Goal: Task Accomplishment & Management: Manage account settings

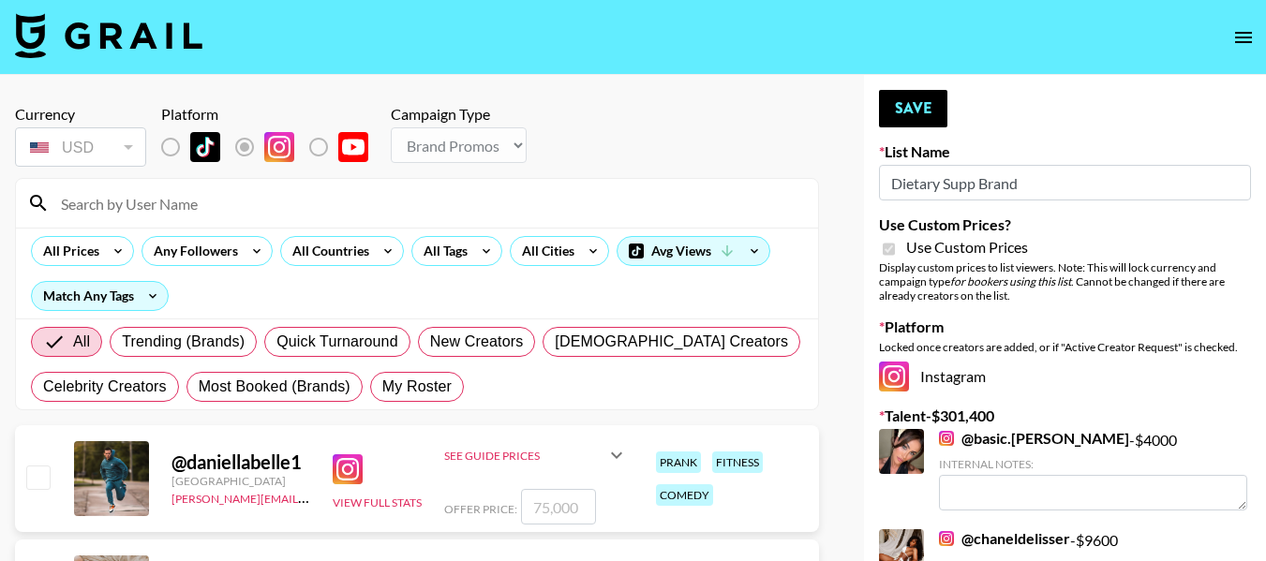
select select "Brand"
click at [186, 222] on div at bounding box center [417, 203] width 802 height 49
click at [161, 209] on input at bounding box center [428, 203] width 757 height 30
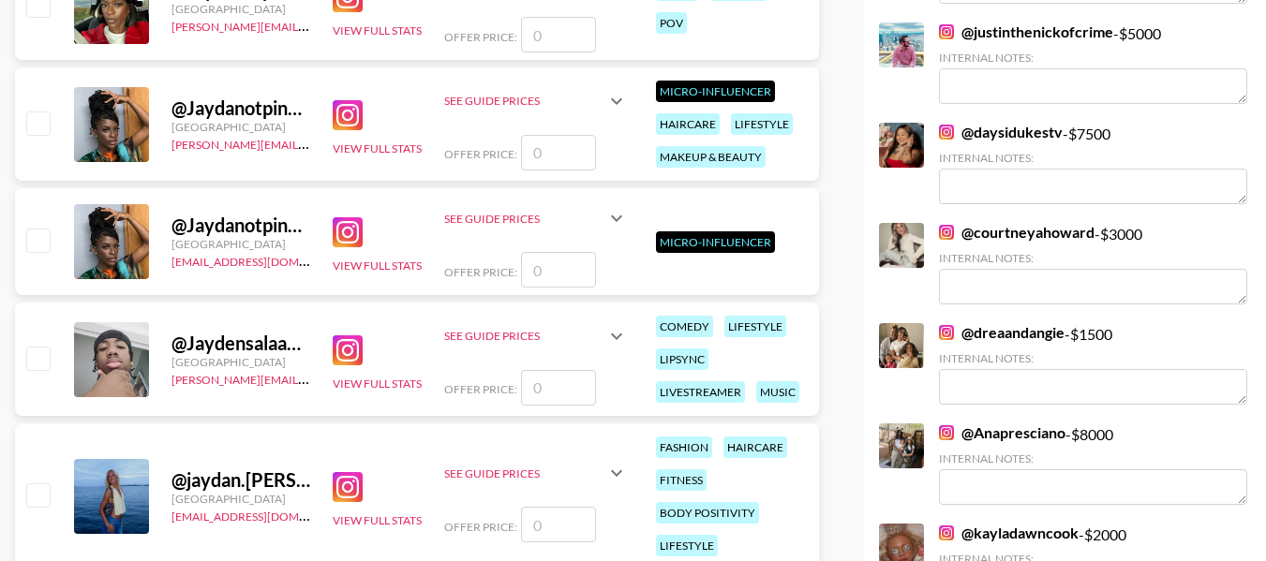
scroll to position [723, 0]
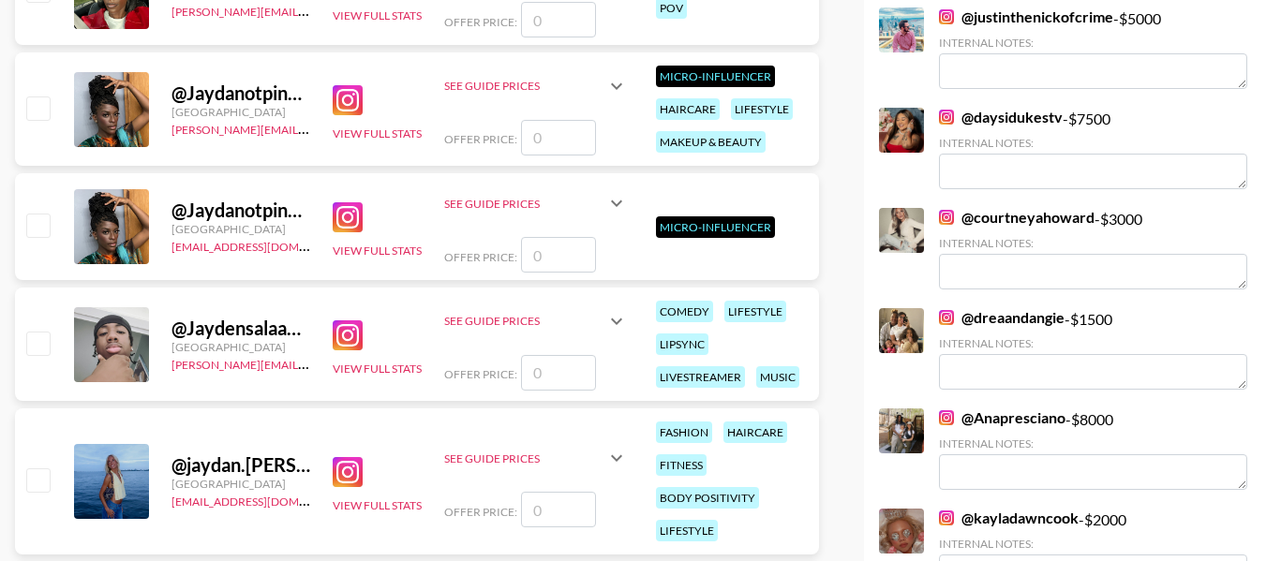
type input "Jayd"
click at [37, 342] on input "checkbox" at bounding box center [37, 343] width 22 height 22
click at [41, 347] on input "checkbox" at bounding box center [37, 343] width 22 height 22
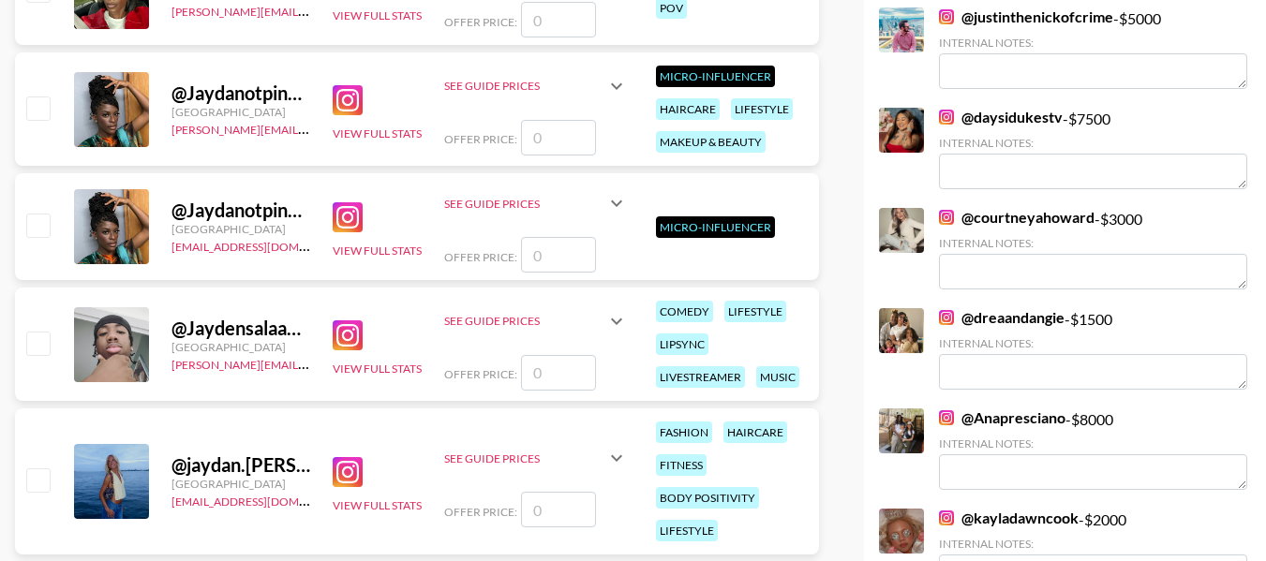
click at [41, 347] on input "checkbox" at bounding box center [37, 343] width 22 height 22
click at [45, 340] on input "checkbox" at bounding box center [37, 343] width 22 height 22
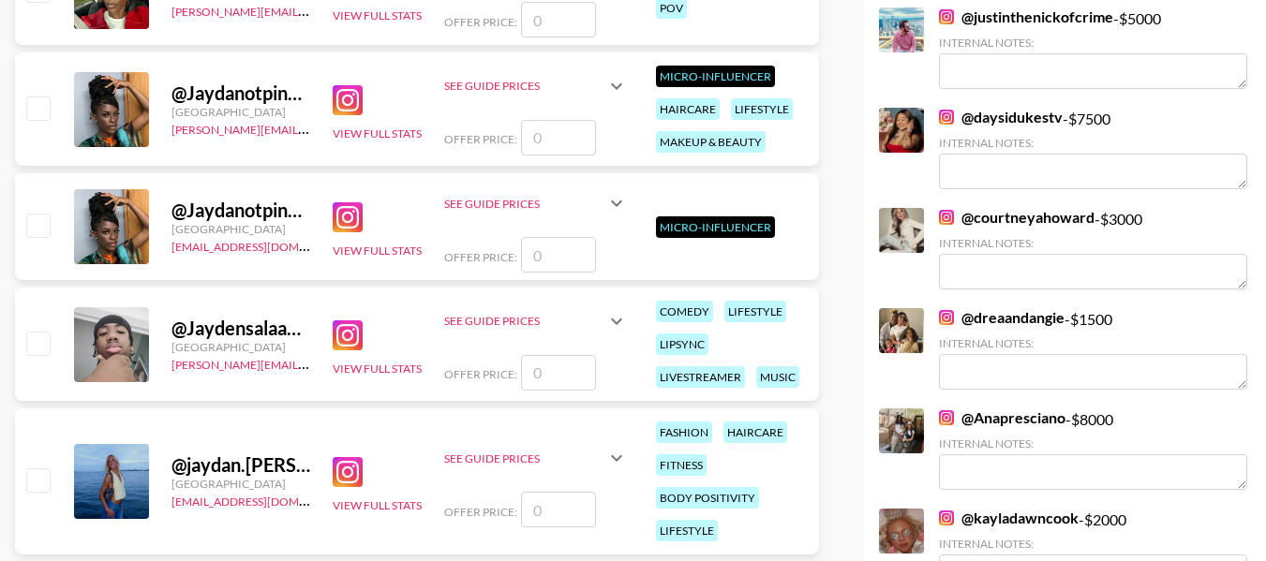
click at [45, 340] on input "checkbox" at bounding box center [37, 343] width 22 height 22
click at [37, 349] on input "checkbox" at bounding box center [37, 343] width 22 height 22
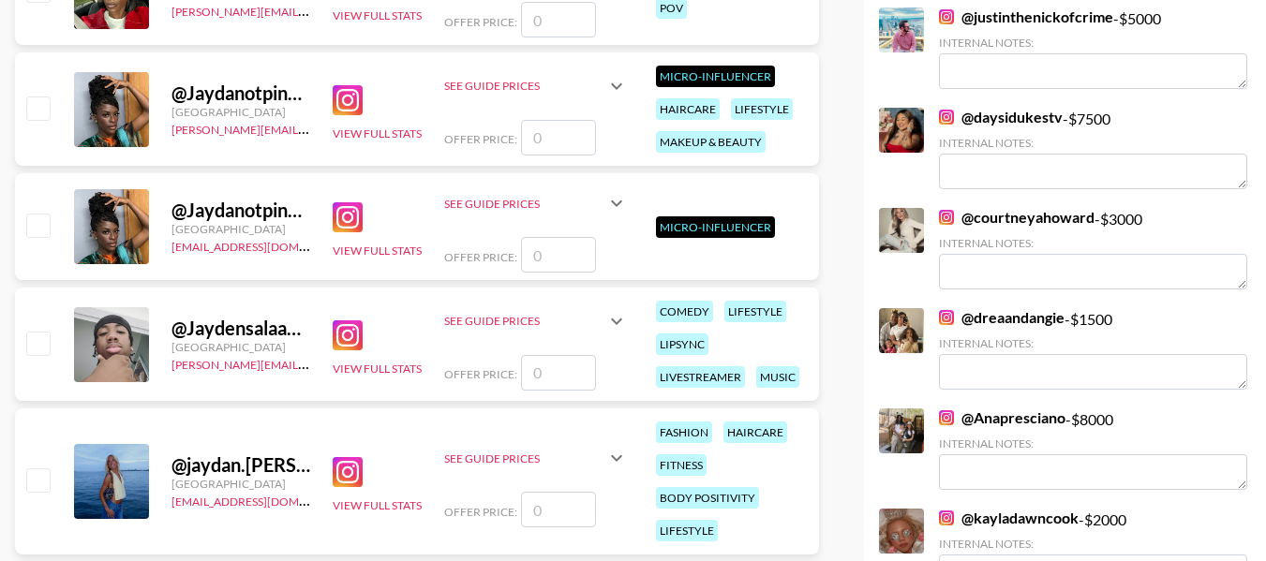
click at [37, 349] on input "checkbox" at bounding box center [37, 343] width 22 height 22
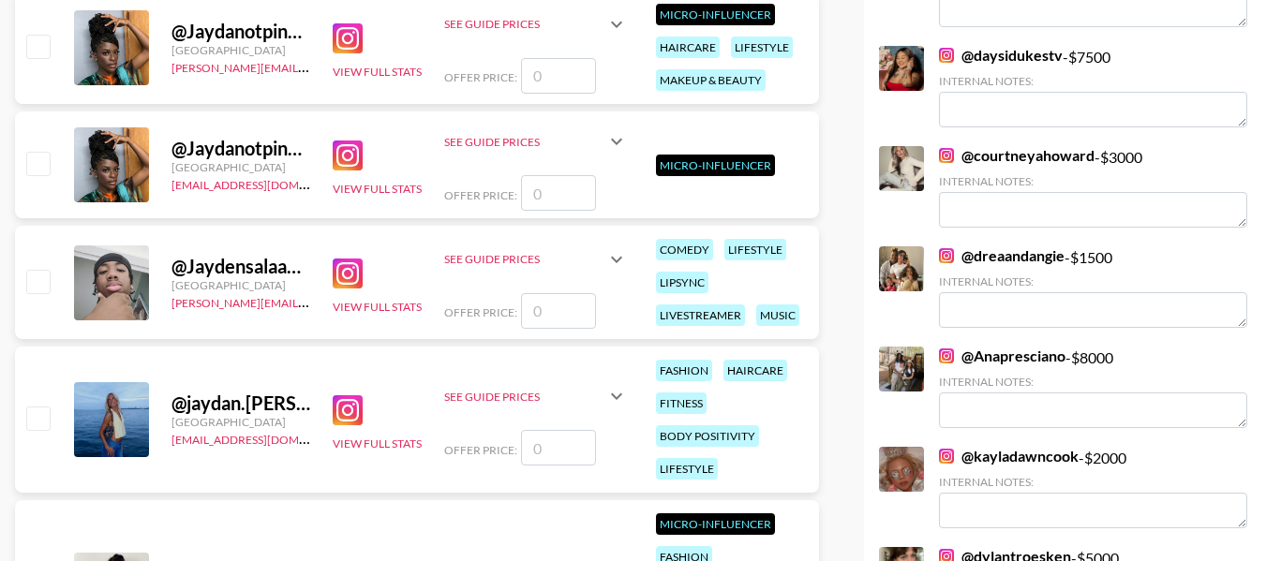
scroll to position [792, 0]
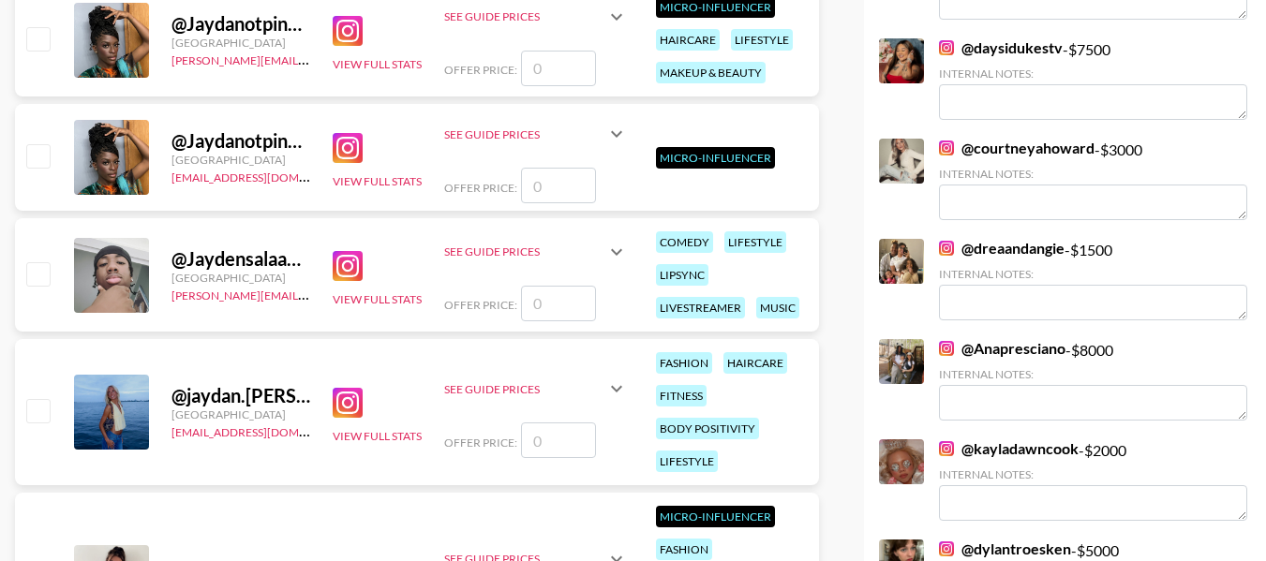
click at [41, 276] on input "checkbox" at bounding box center [37, 273] width 22 height 22
checkbox input "false"
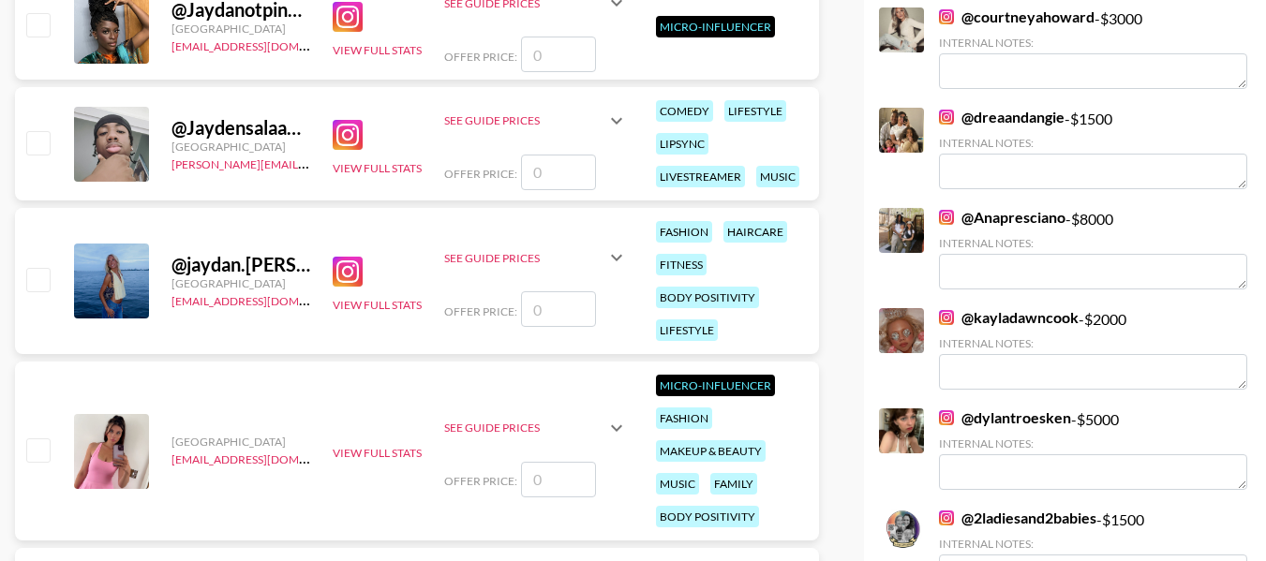
scroll to position [892, 0]
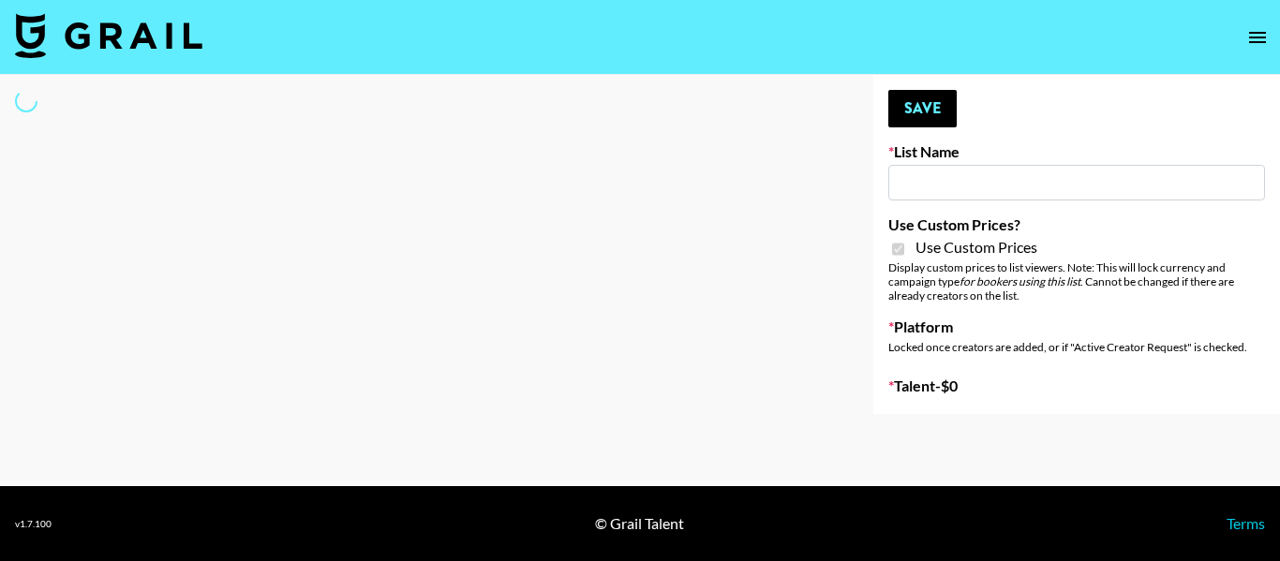
type input "Dietary Supp Brand"
checkbox input "true"
select select "Brand"
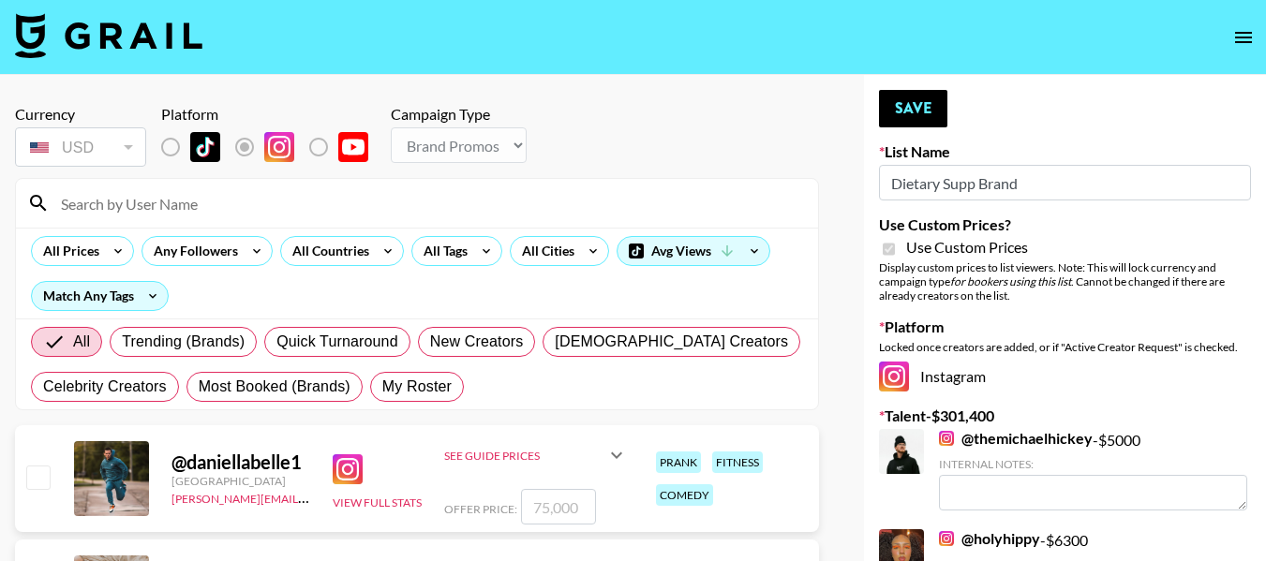
click at [171, 190] on input at bounding box center [428, 203] width 757 height 30
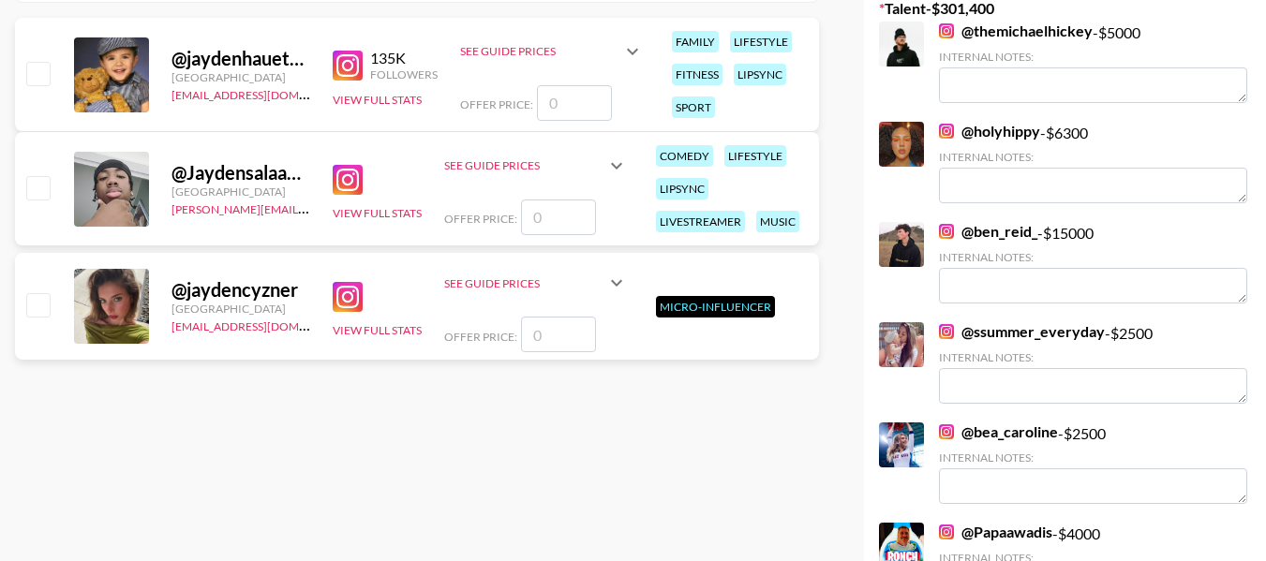
scroll to position [400, 0]
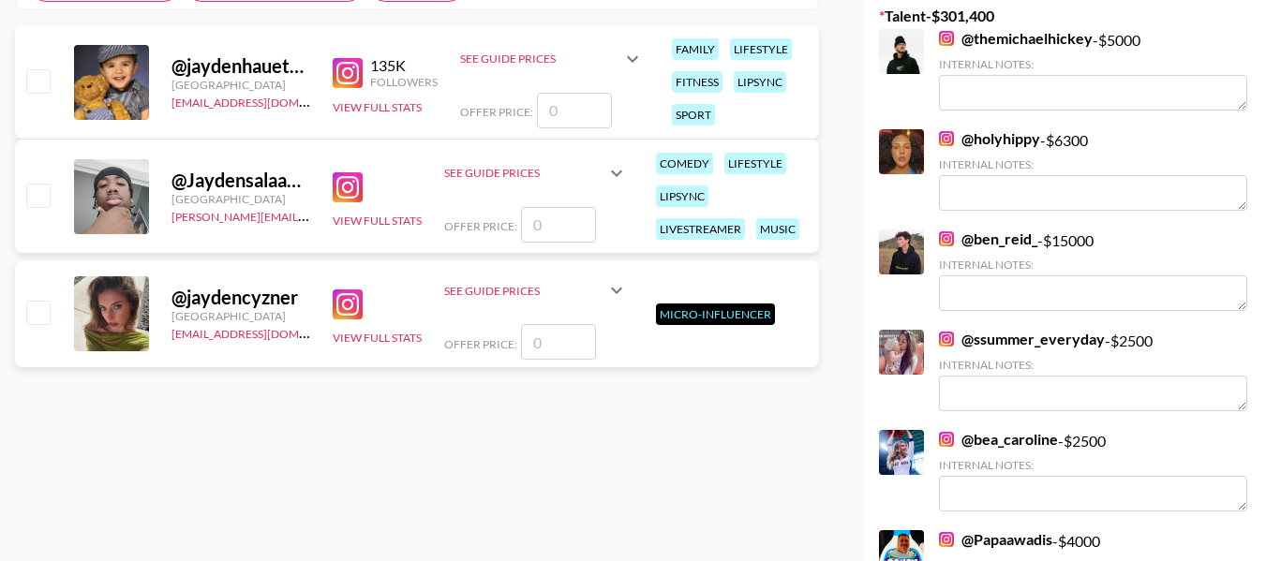
type input "Jayden"
click at [36, 196] on input "checkbox" at bounding box center [37, 195] width 22 height 22
click at [37, 196] on input "checkbox" at bounding box center [37, 195] width 22 height 22
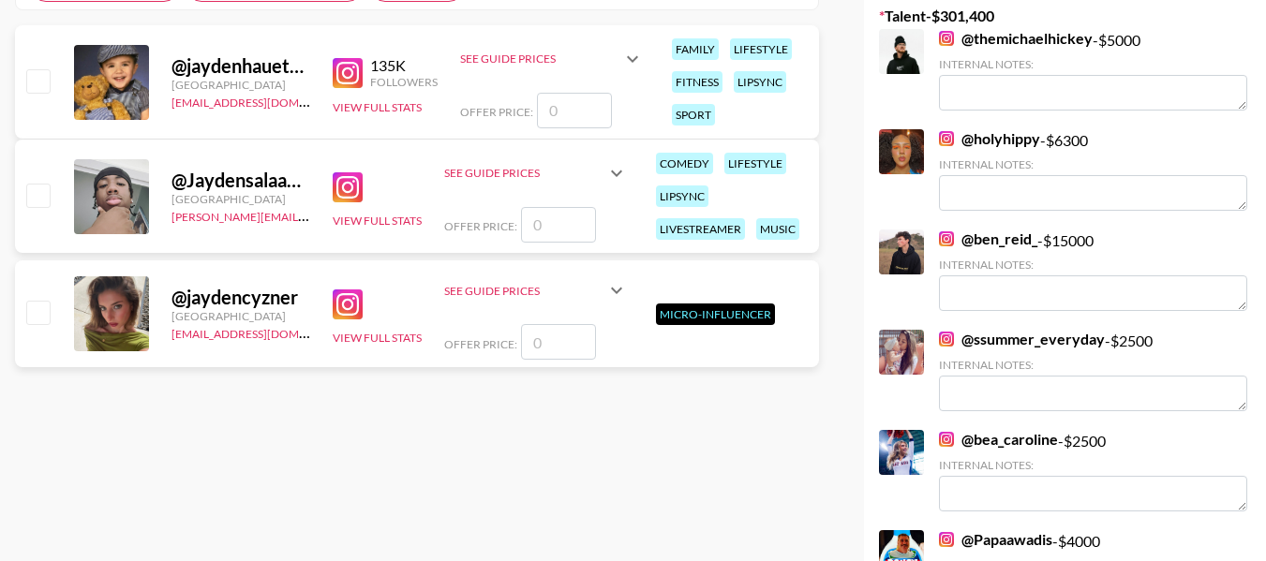
click at [37, 196] on input "checkbox" at bounding box center [37, 195] width 22 height 22
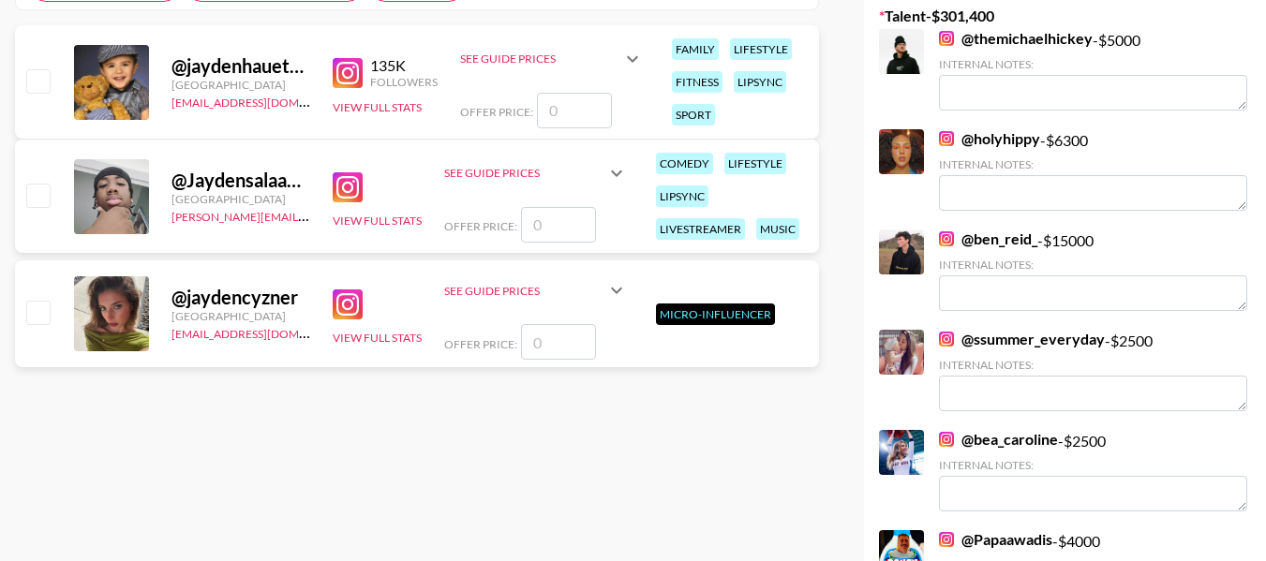
click at [37, 196] on input "checkbox" at bounding box center [37, 195] width 22 height 22
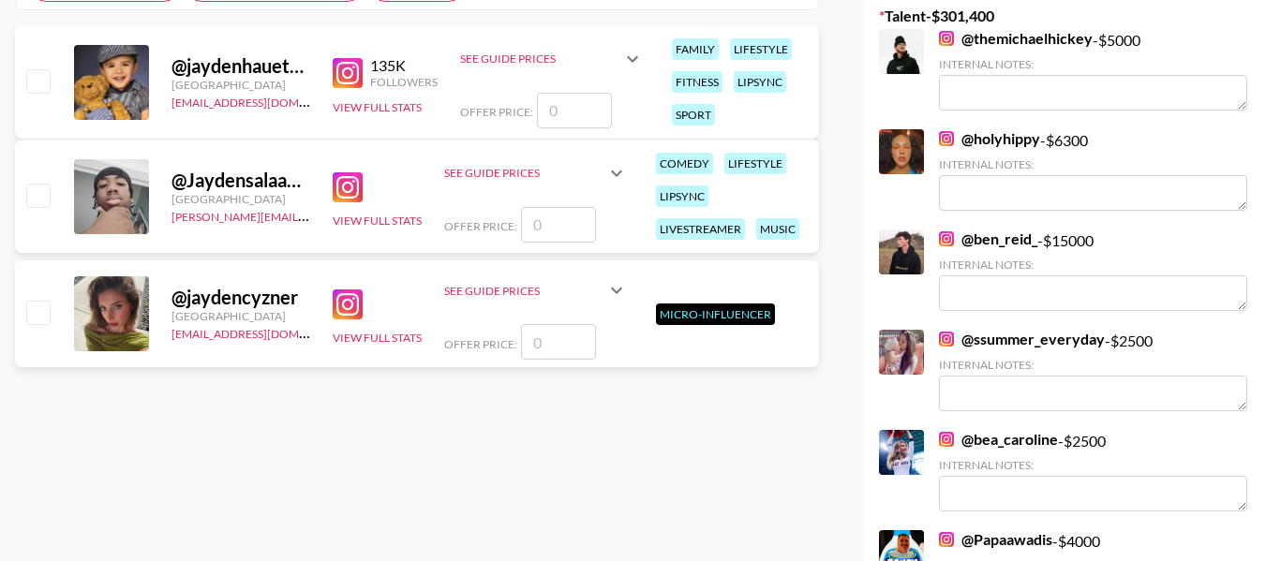
click at [37, 196] on input "checkbox" at bounding box center [37, 195] width 22 height 22
click at [45, 199] on input "checkbox" at bounding box center [37, 195] width 22 height 22
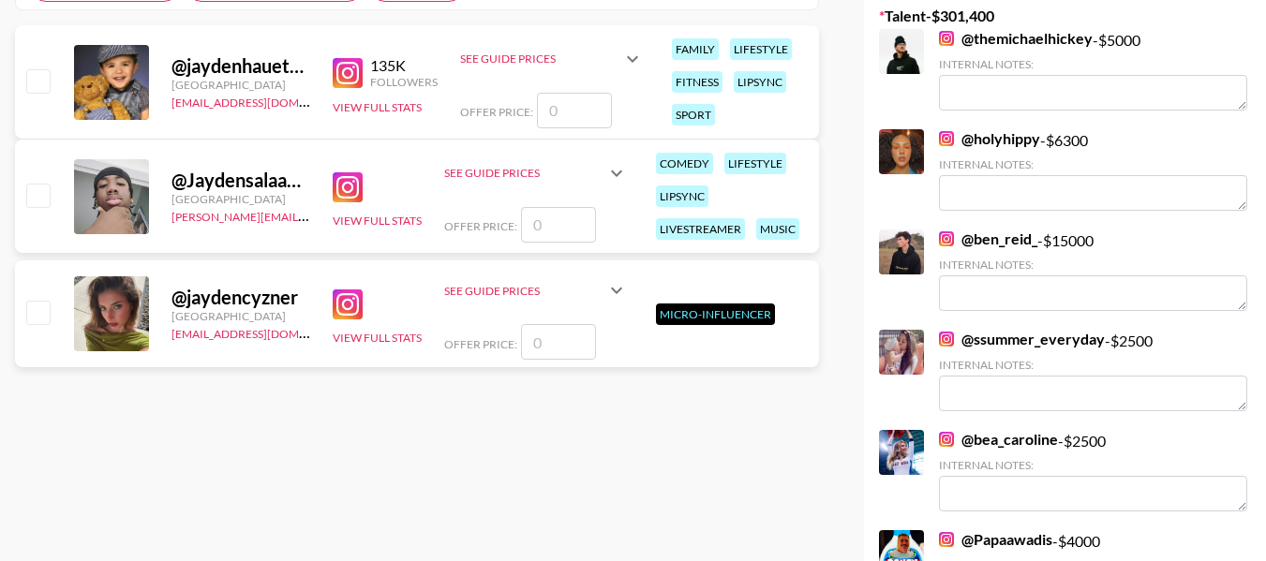
checkbox input "false"
click at [39, 323] on input "checkbox" at bounding box center [37, 312] width 22 height 22
checkbox input "false"
click at [29, 194] on input "checkbox" at bounding box center [37, 195] width 22 height 22
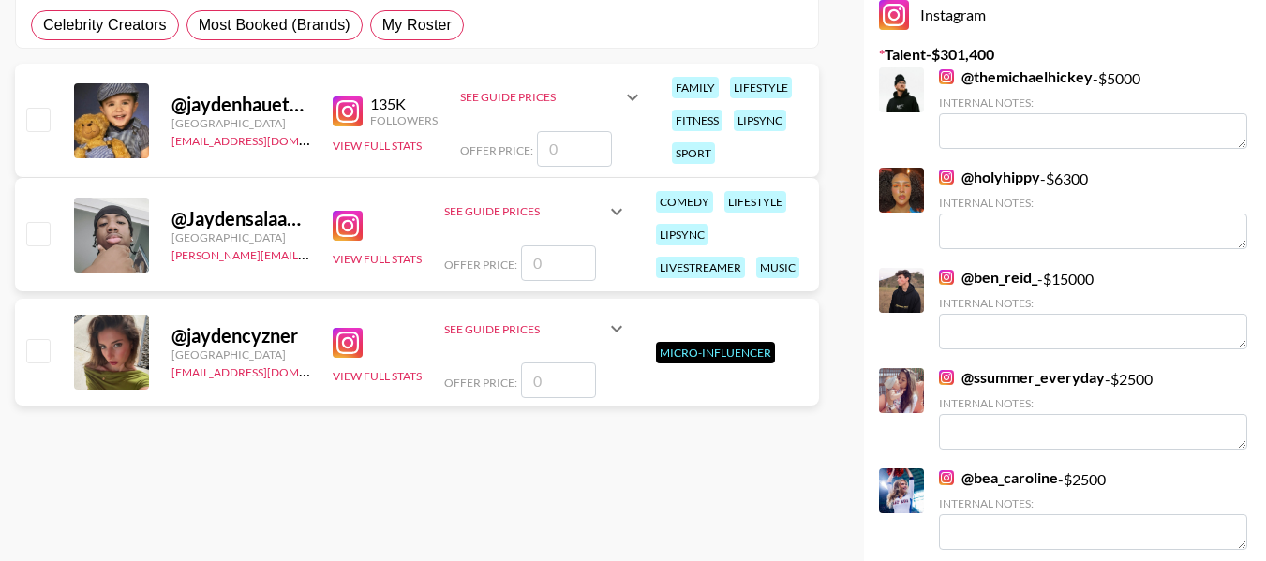
scroll to position [353, 0]
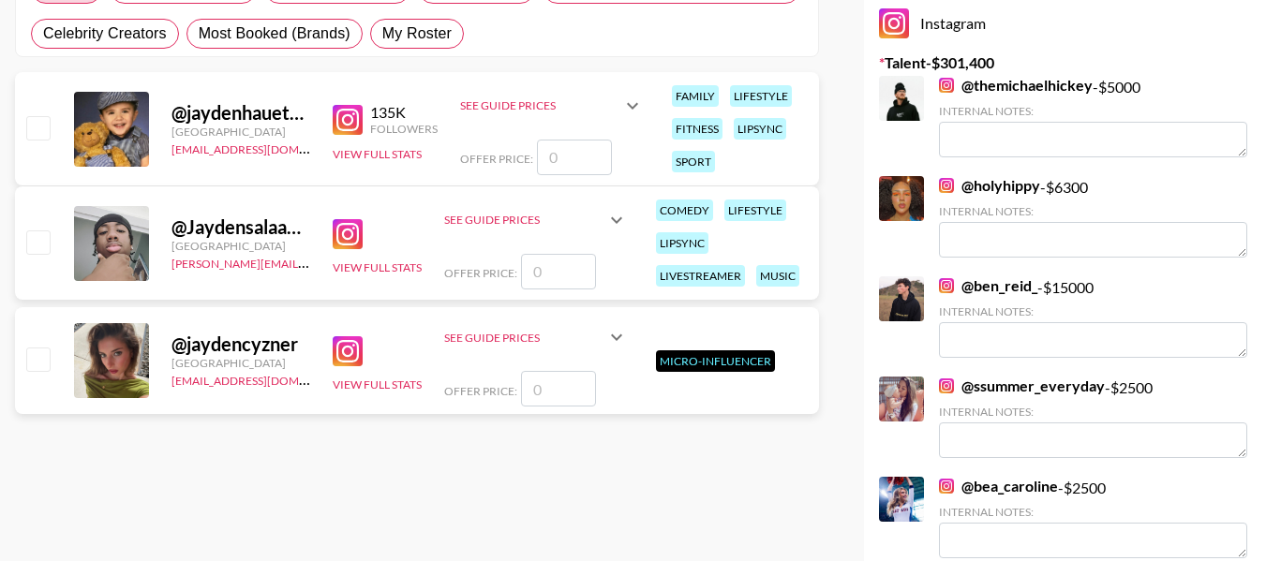
click at [37, 252] on input "checkbox" at bounding box center [37, 242] width 22 height 22
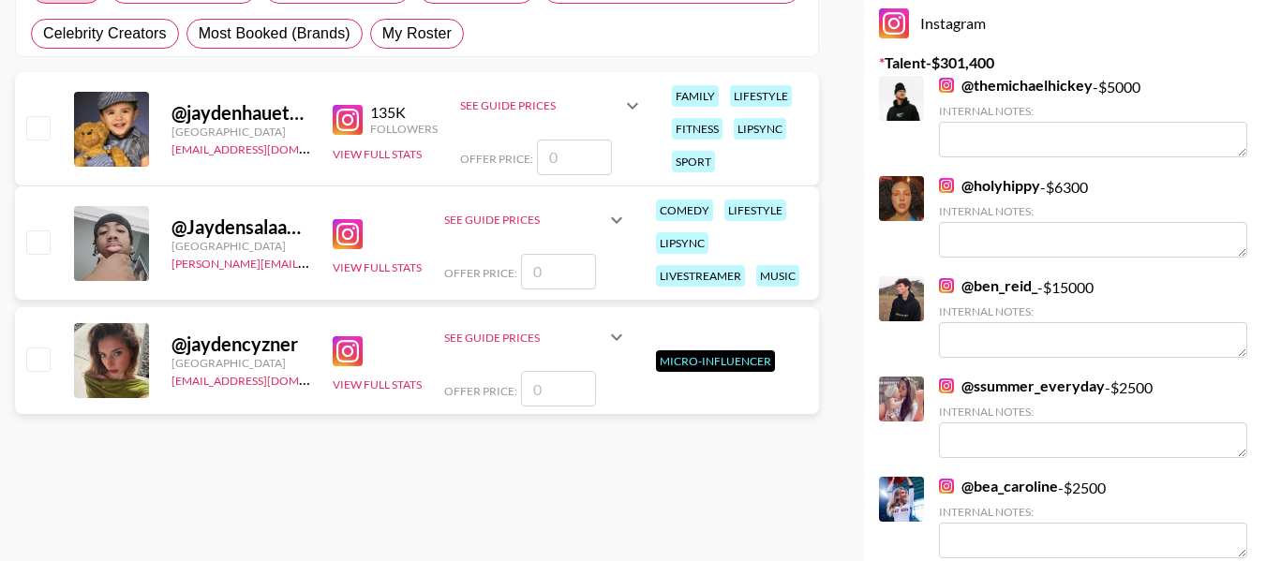
click at [37, 252] on input "checkbox" at bounding box center [37, 242] width 22 height 22
click at [37, 244] on input "checkbox" at bounding box center [37, 242] width 22 height 22
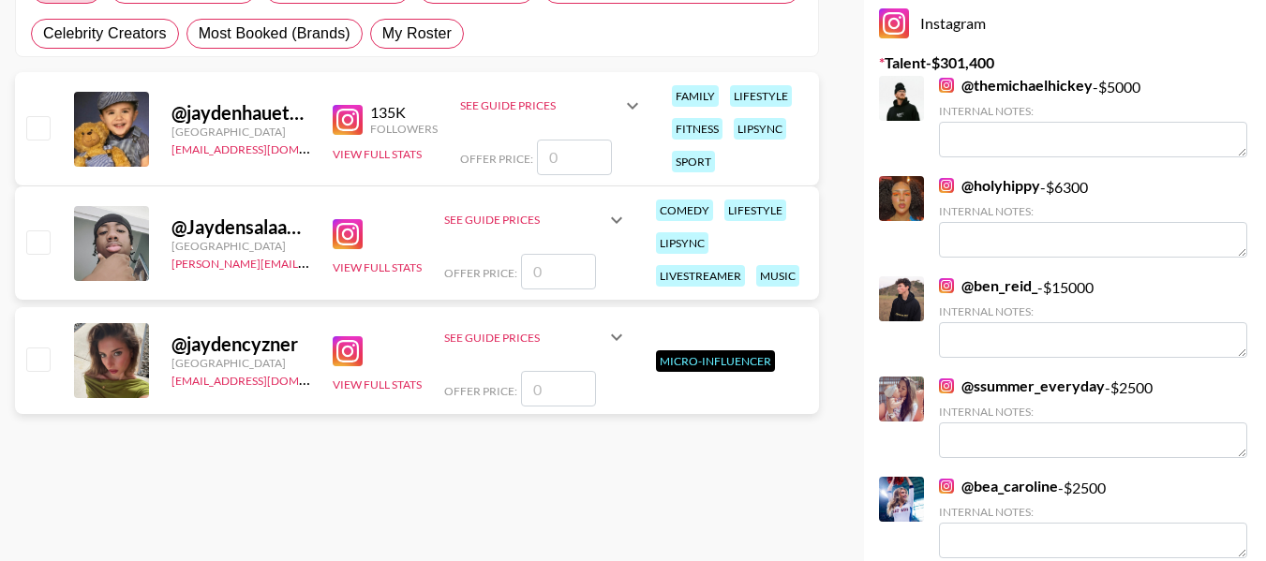
click at [37, 244] on input "checkbox" at bounding box center [37, 242] width 22 height 22
click at [29, 244] on input "checkbox" at bounding box center [37, 242] width 22 height 22
click at [40, 241] on input "checkbox" at bounding box center [37, 242] width 22 height 22
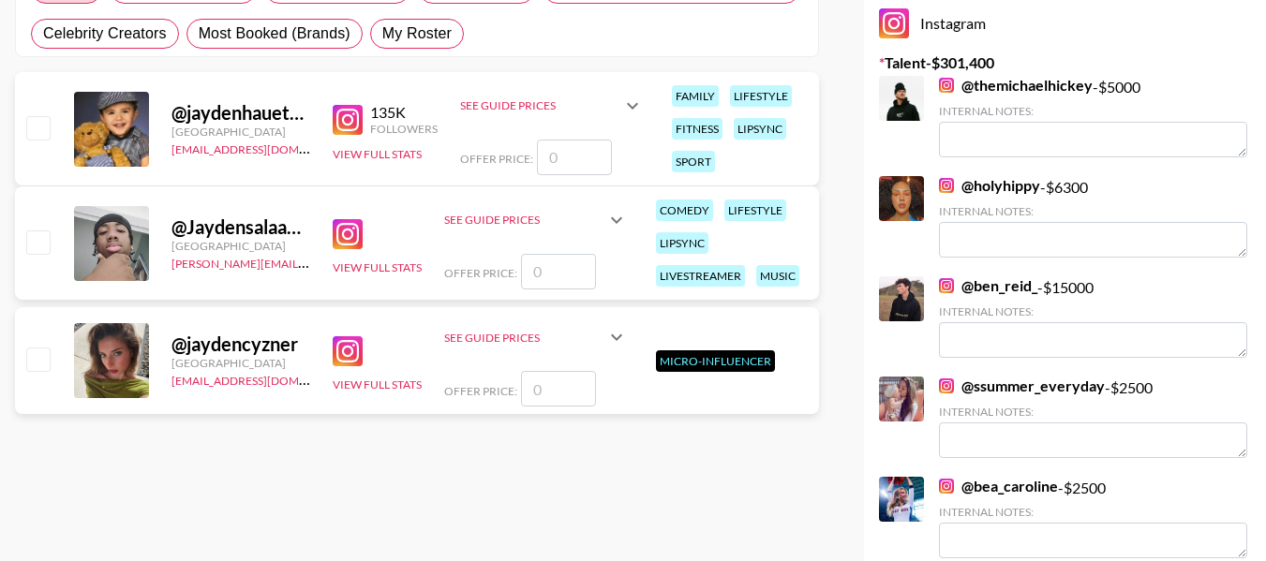
click at [38, 236] on input "checkbox" at bounding box center [37, 242] width 22 height 22
click at [38, 244] on input "checkbox" at bounding box center [37, 242] width 22 height 22
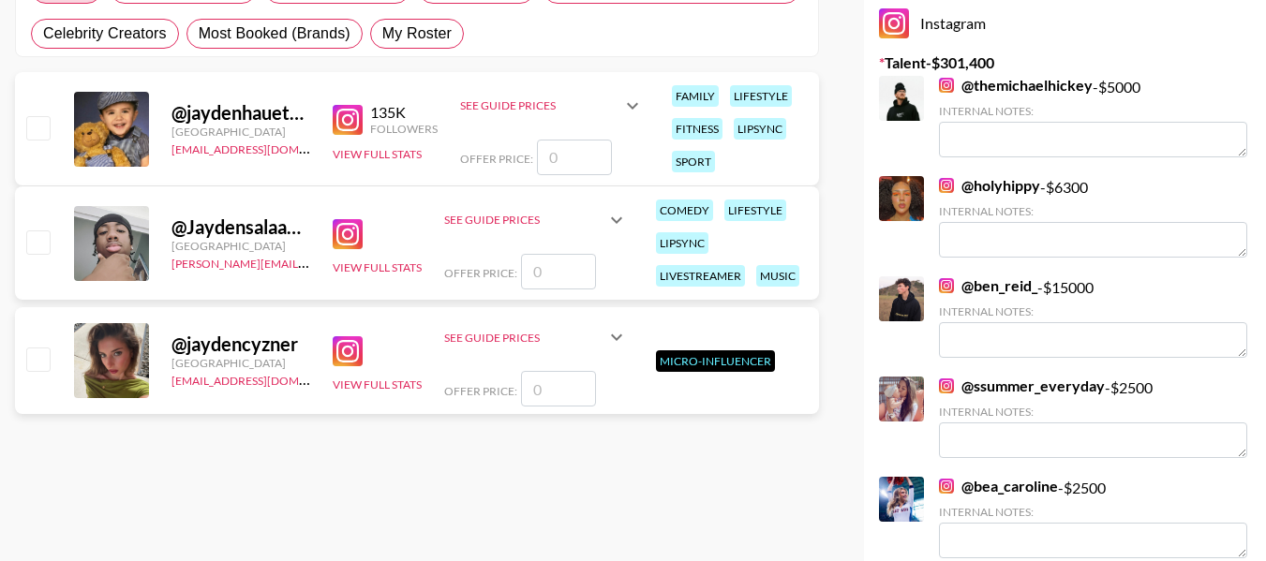
click at [38, 244] on input "checkbox" at bounding box center [37, 242] width 22 height 22
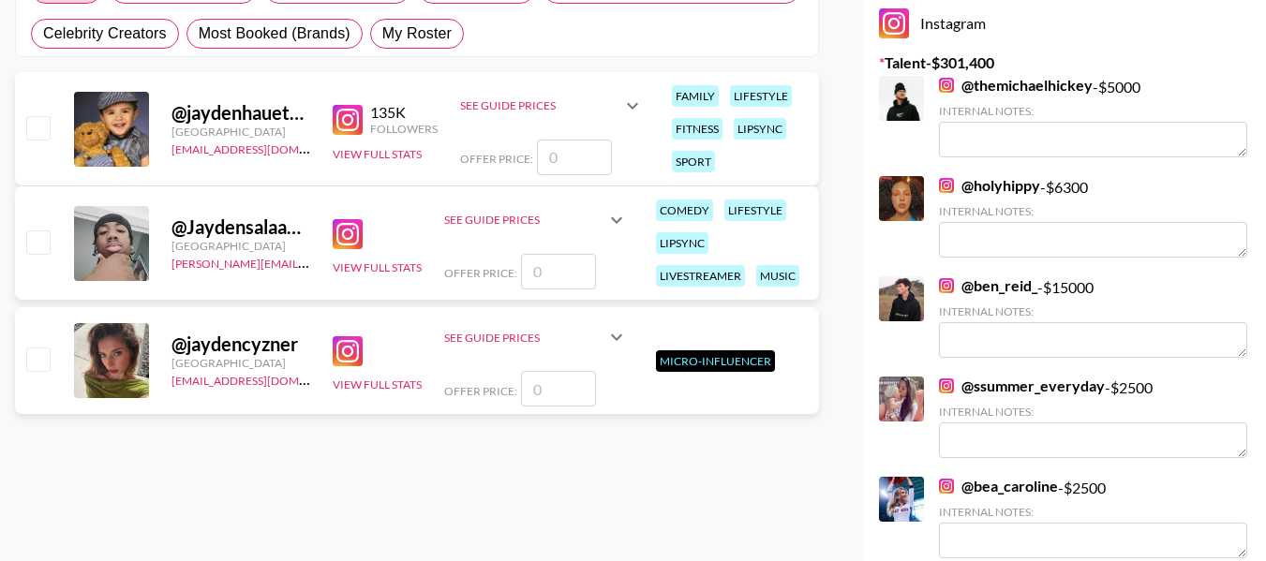
click at [38, 244] on input "checkbox" at bounding box center [37, 242] width 22 height 22
checkbox input "false"
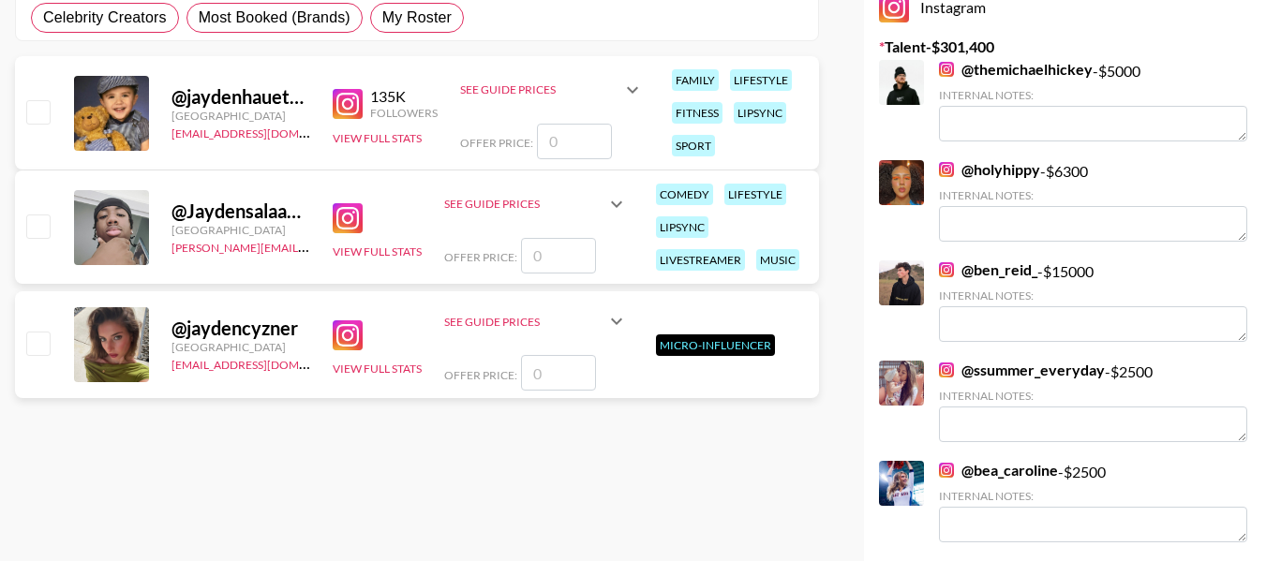
scroll to position [377, 0]
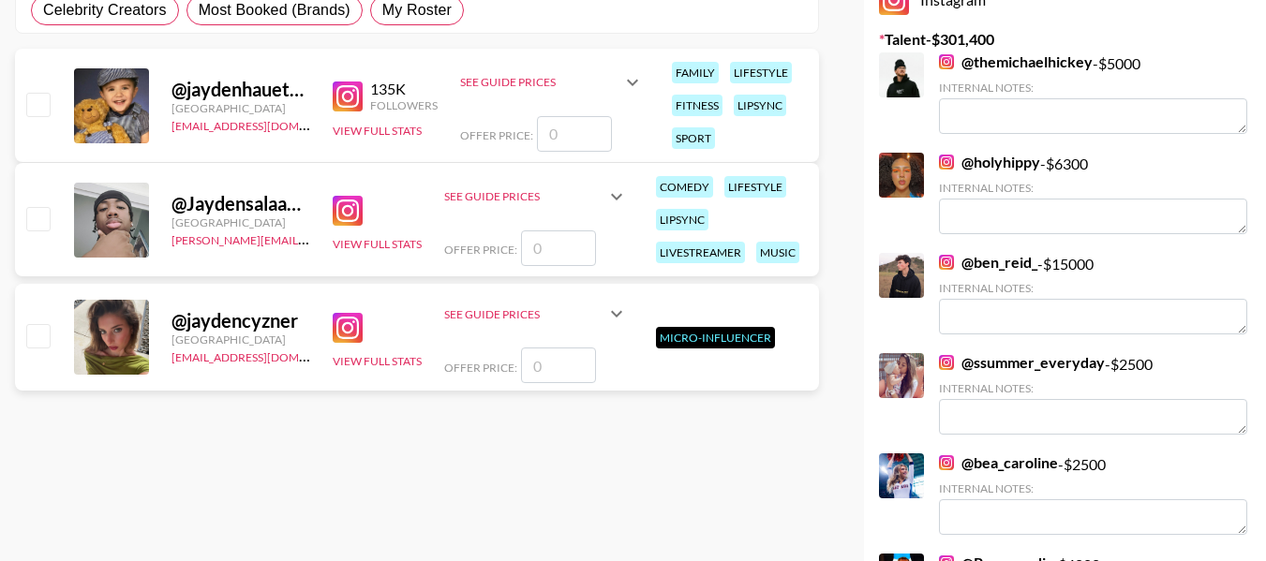
click at [623, 186] on icon at bounding box center [616, 197] width 22 height 22
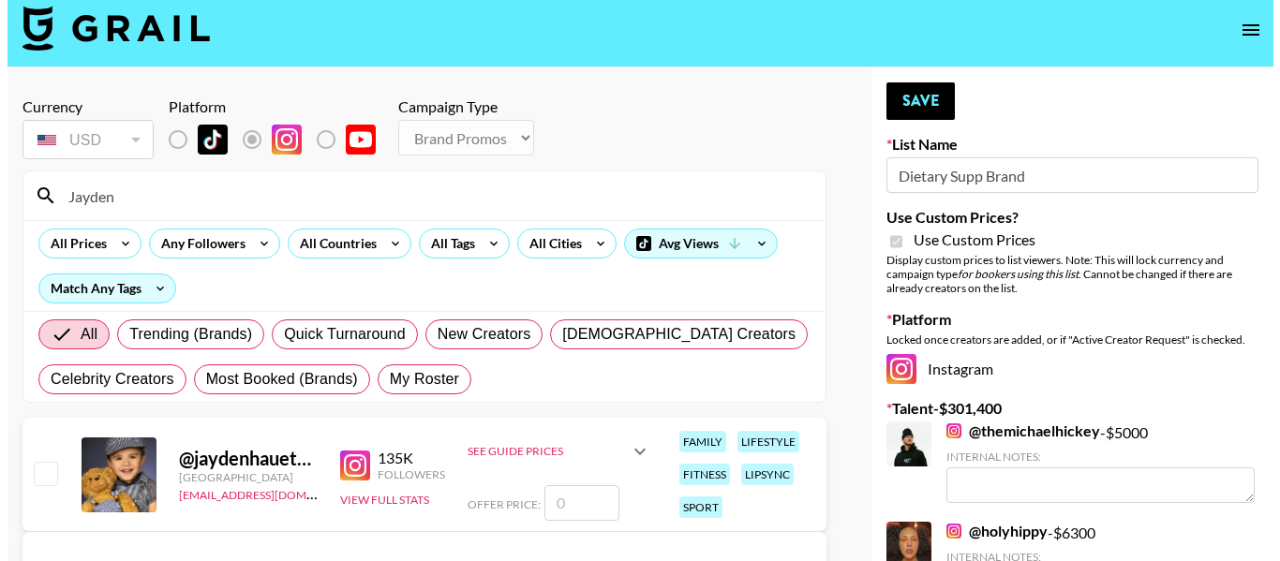
scroll to position [0, 0]
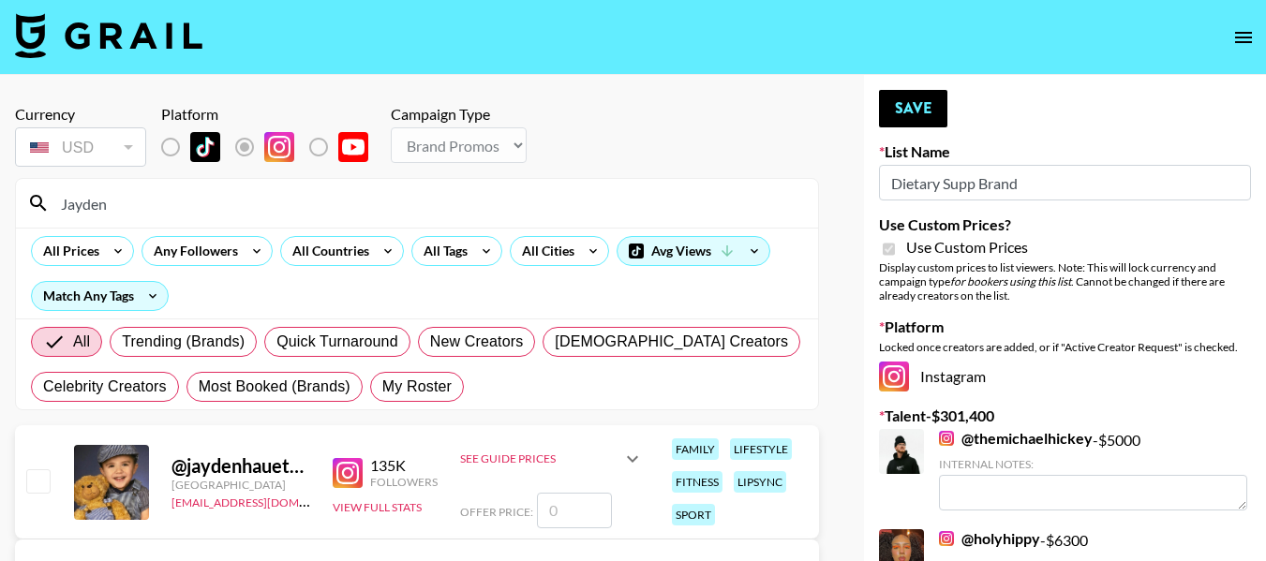
click at [1258, 43] on button "open drawer" at bounding box center [1243, 37] width 37 height 37
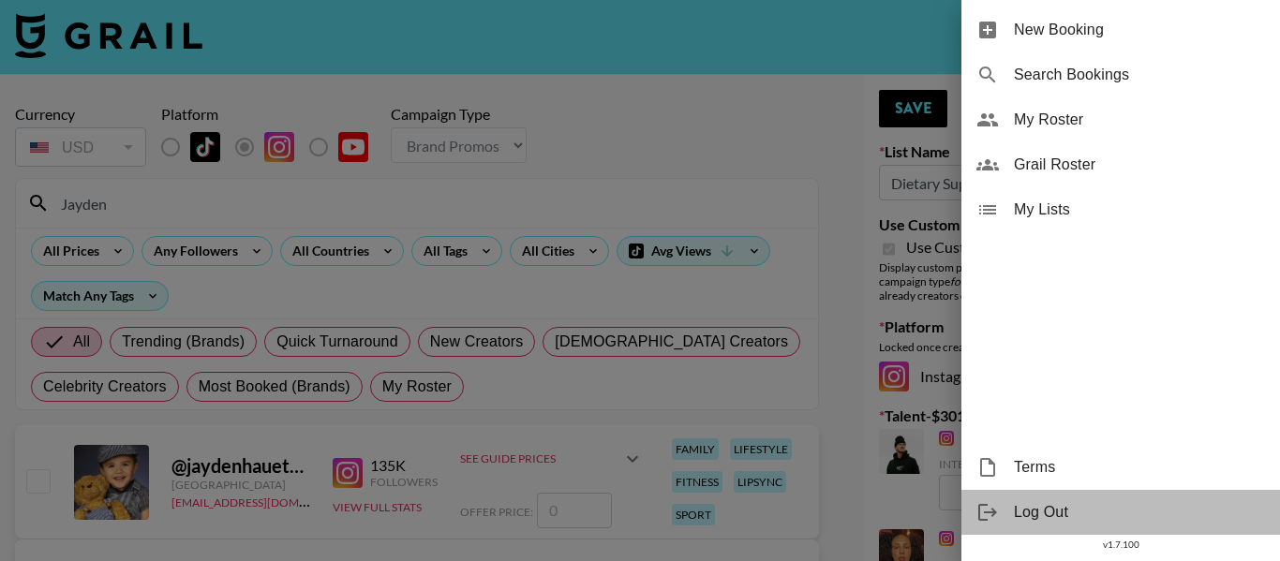
click at [1031, 512] on span "Log Out" at bounding box center [1139, 512] width 251 height 22
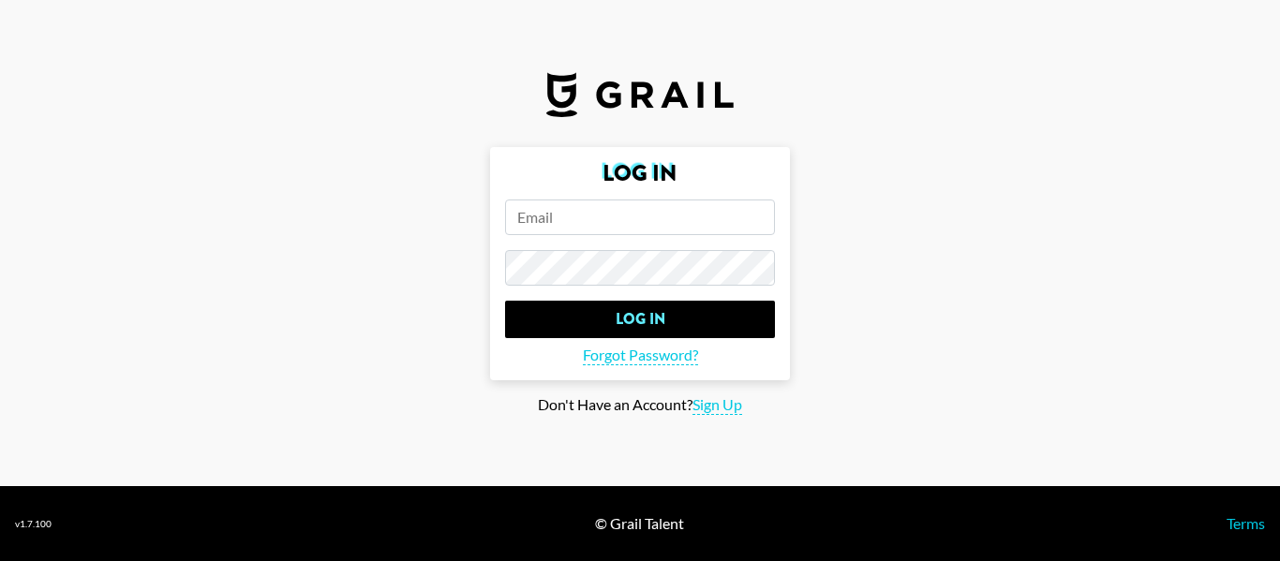
drag, startPoint x: 0, startPoint y: 0, endPoint x: 559, endPoint y: 230, distance: 604.8
click at [559, 230] on input "email" at bounding box center [640, 218] width 270 height 36
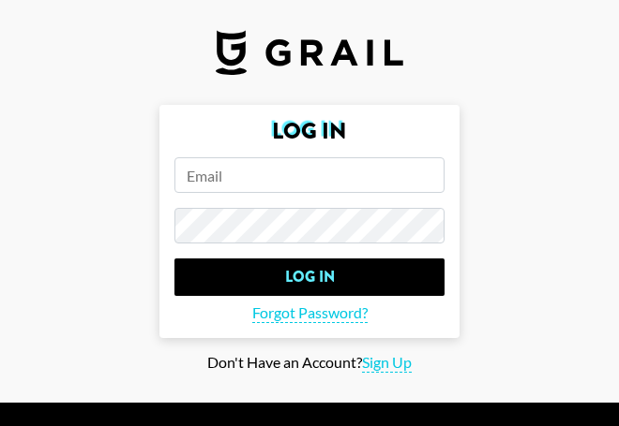
paste input "Peter.iwuh@grail-talent.com"
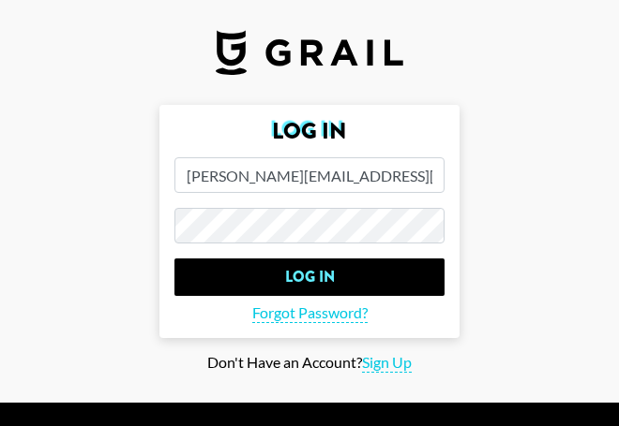
type input "Peter.iwuh@grail-talent.com"
click at [300, 246] on form "Log In Peter.iwuh@grail-talent.com Log In Forgot Password?" at bounding box center [309, 221] width 300 height 233
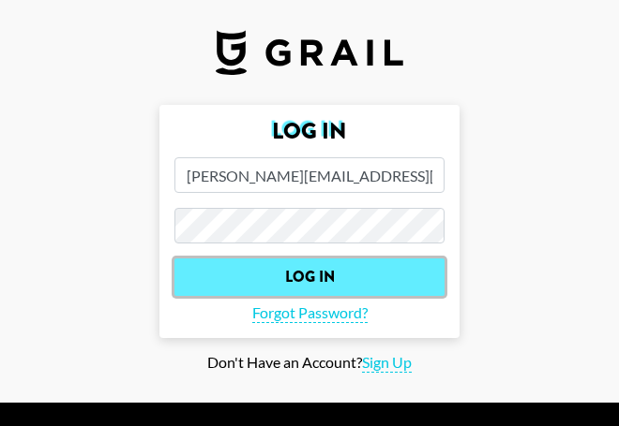
click at [250, 274] on input "Log In" at bounding box center [309, 277] width 270 height 37
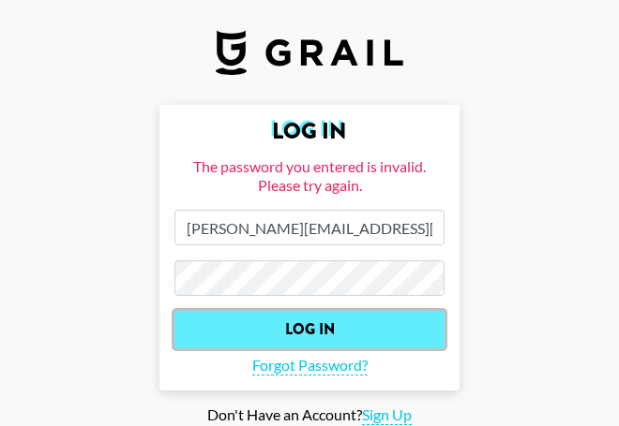
click at [325, 322] on input "Log In" at bounding box center [309, 329] width 270 height 37
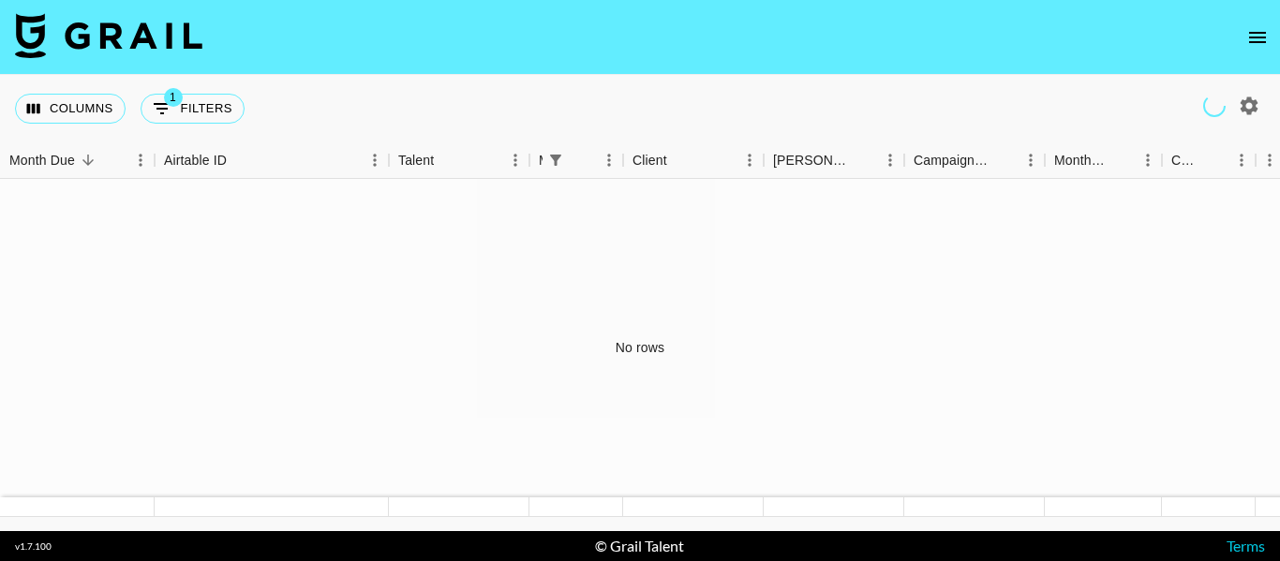
click at [439, 405] on div "No rows" at bounding box center [640, 348] width 1280 height 338
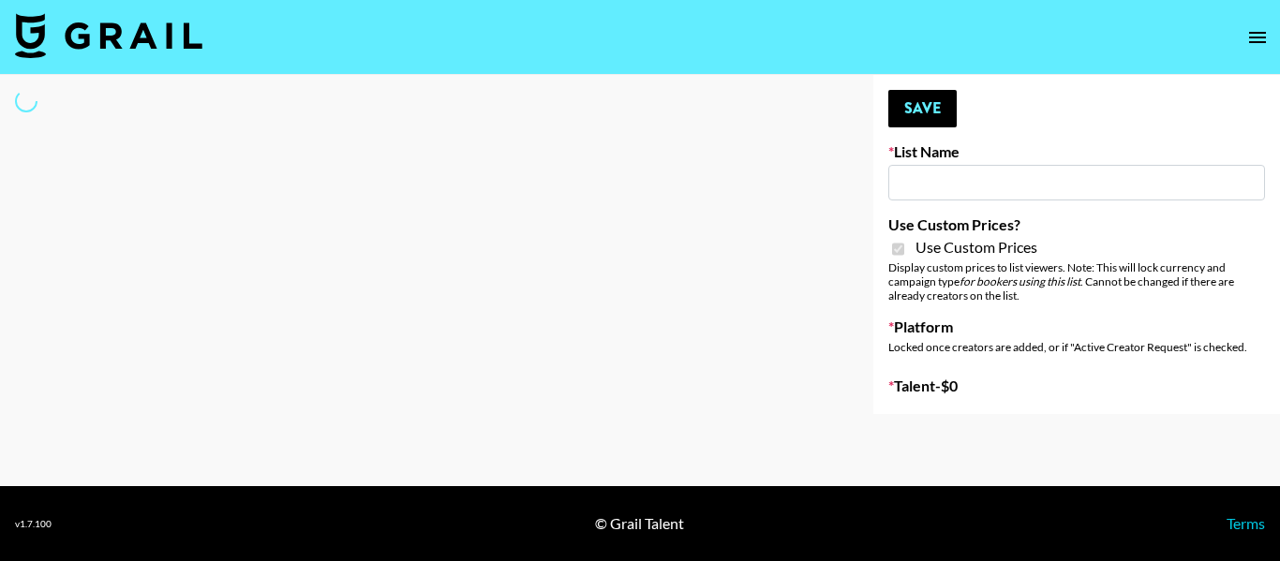
type input "Dietary Supp Brand"
checkbox input "true"
select select "Brand"
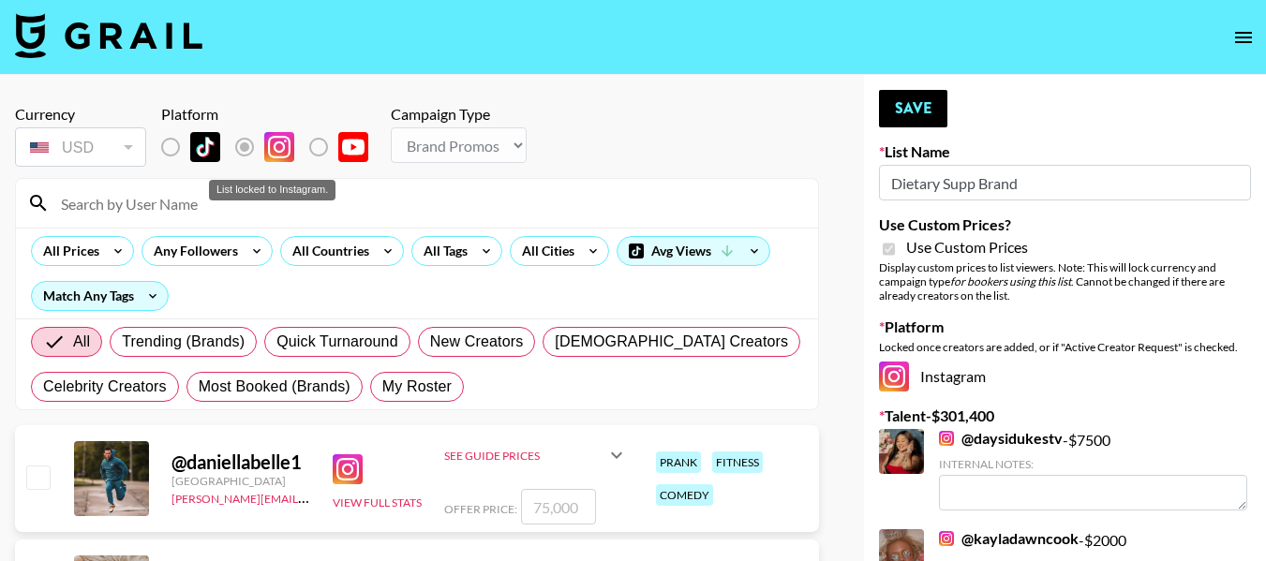
click at [296, 190] on div "List locked to Instagram." at bounding box center [272, 190] width 127 height 21
click at [230, 212] on input at bounding box center [428, 203] width 757 height 30
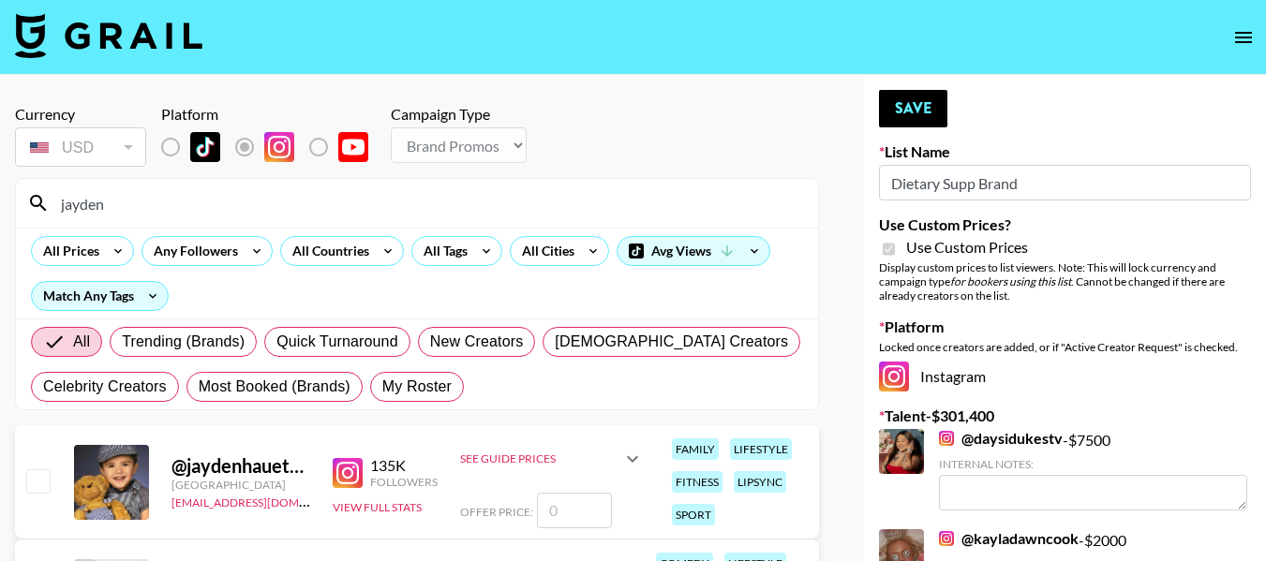
type input "Jayden"
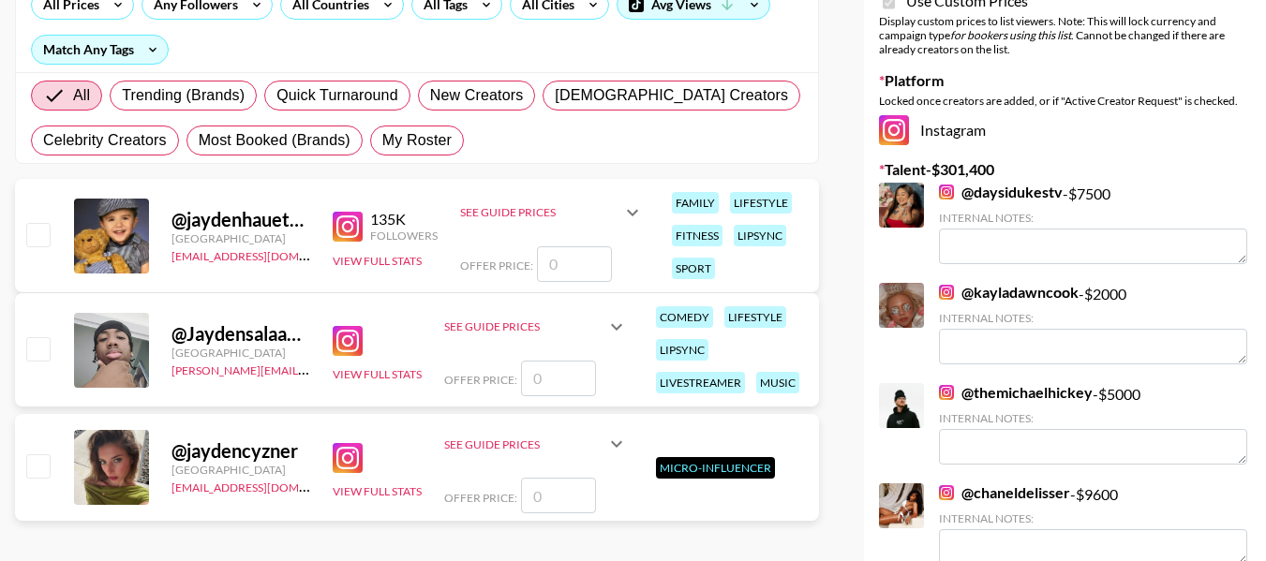
scroll to position [254, 0]
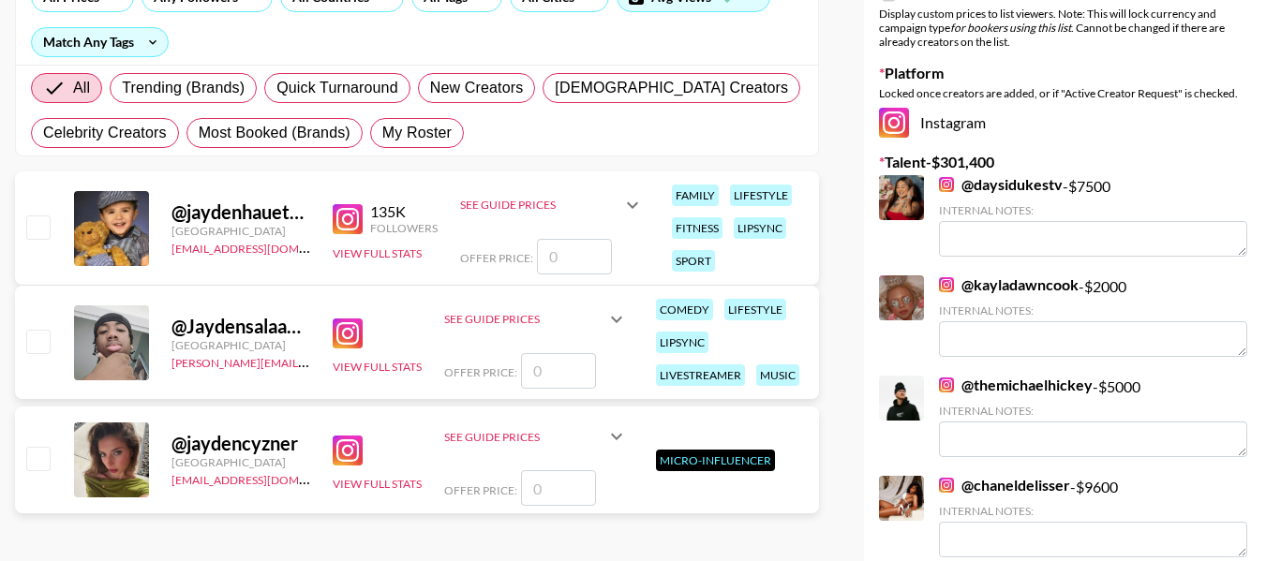
click at [30, 346] on input "checkbox" at bounding box center [37, 341] width 22 height 22
click at [32, 348] on input "checkbox" at bounding box center [37, 341] width 22 height 22
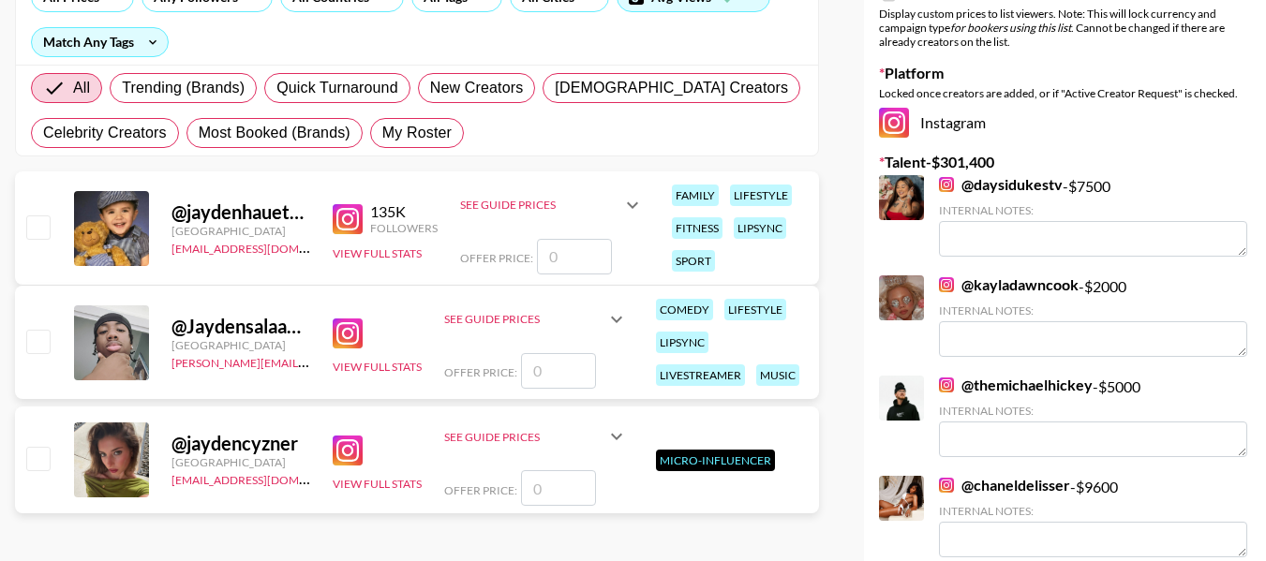
click at [37, 338] on input "checkbox" at bounding box center [37, 341] width 22 height 22
checkbox input "false"
click at [268, 291] on div "@ Jaydensalaams United Kingdom peter.iwuh@grail-talent.com View Full Stats See …" at bounding box center [417, 342] width 804 height 113
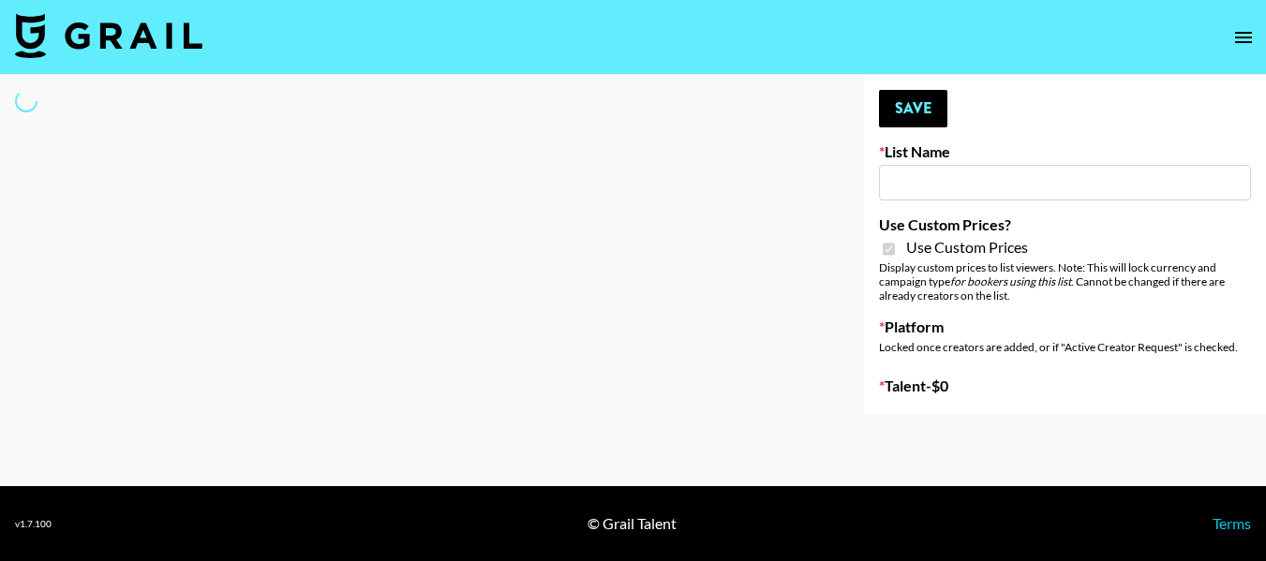
type input "Wavytalk ([DATE])"
checkbox input "true"
select select "Brand"
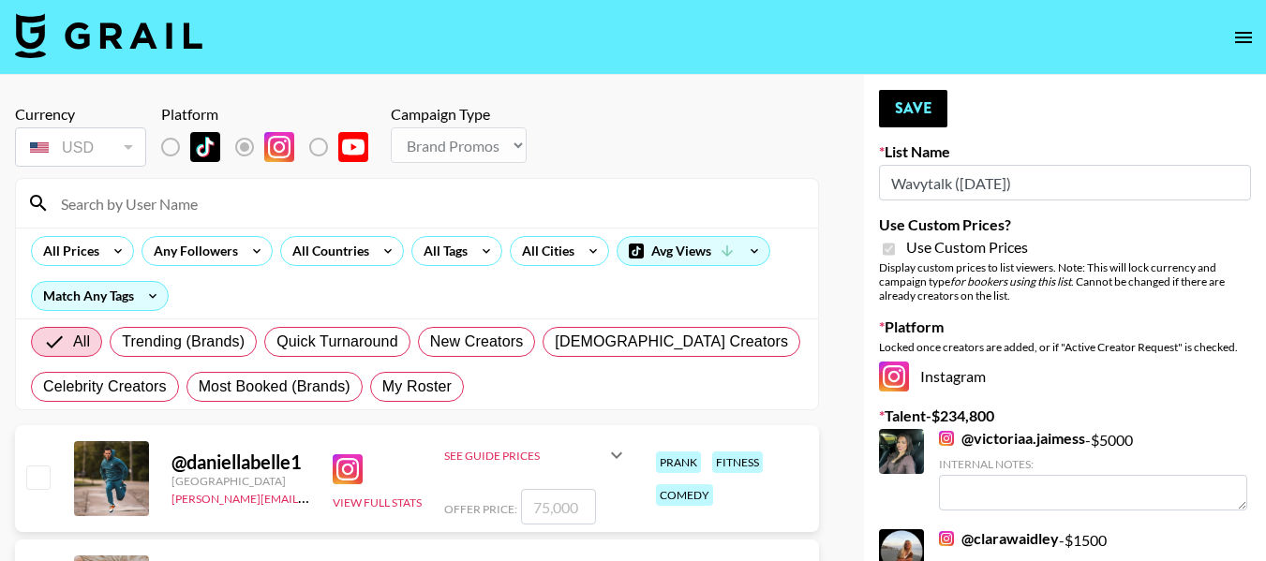
click at [141, 204] on input at bounding box center [428, 203] width 757 height 30
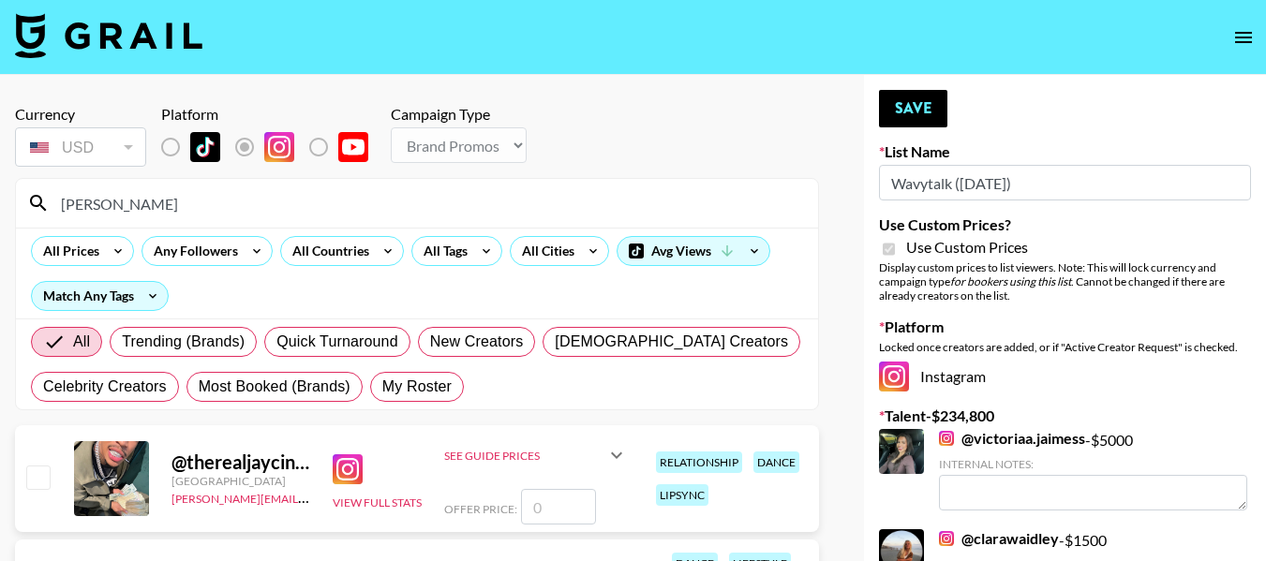
type input "Jayden"
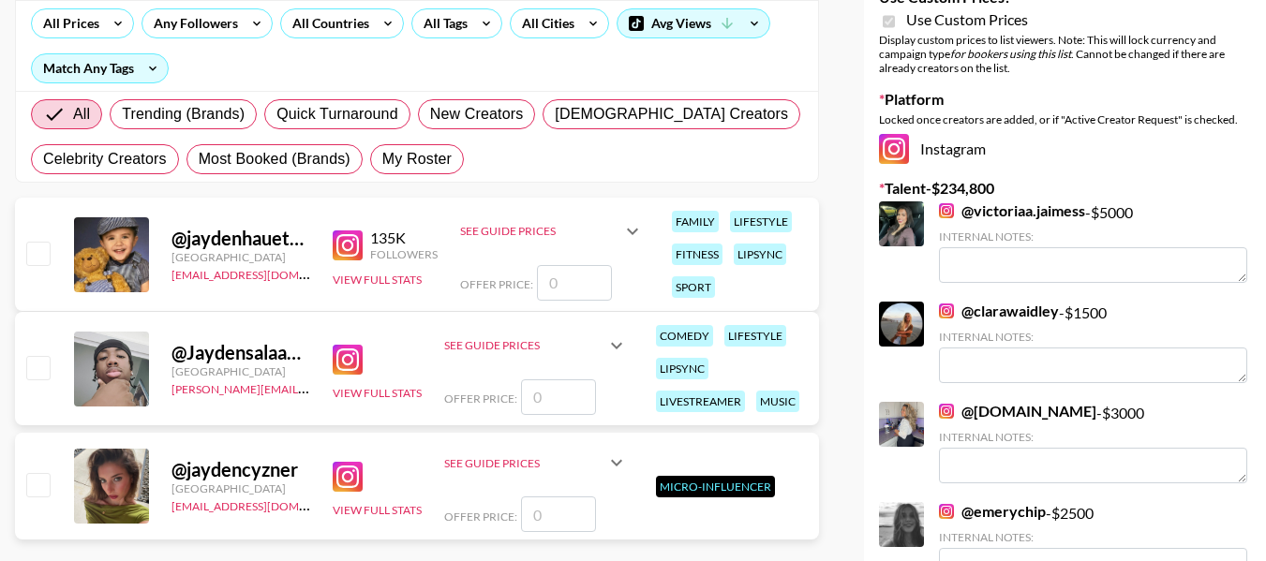
scroll to position [287, 0]
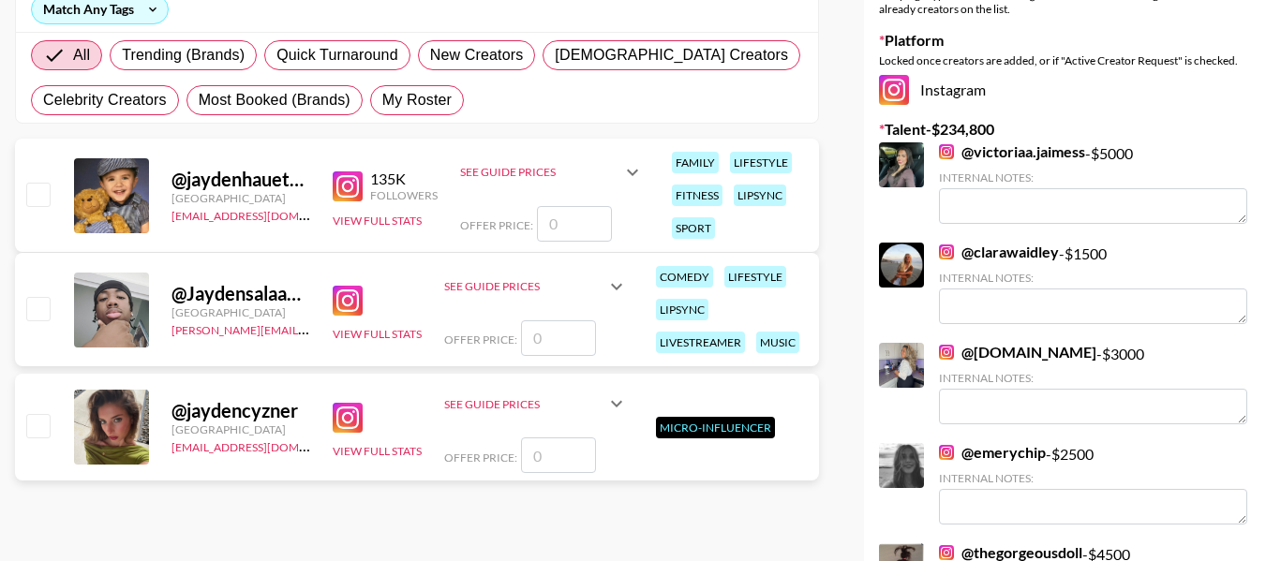
click at [34, 311] on input "checkbox" at bounding box center [37, 308] width 22 height 22
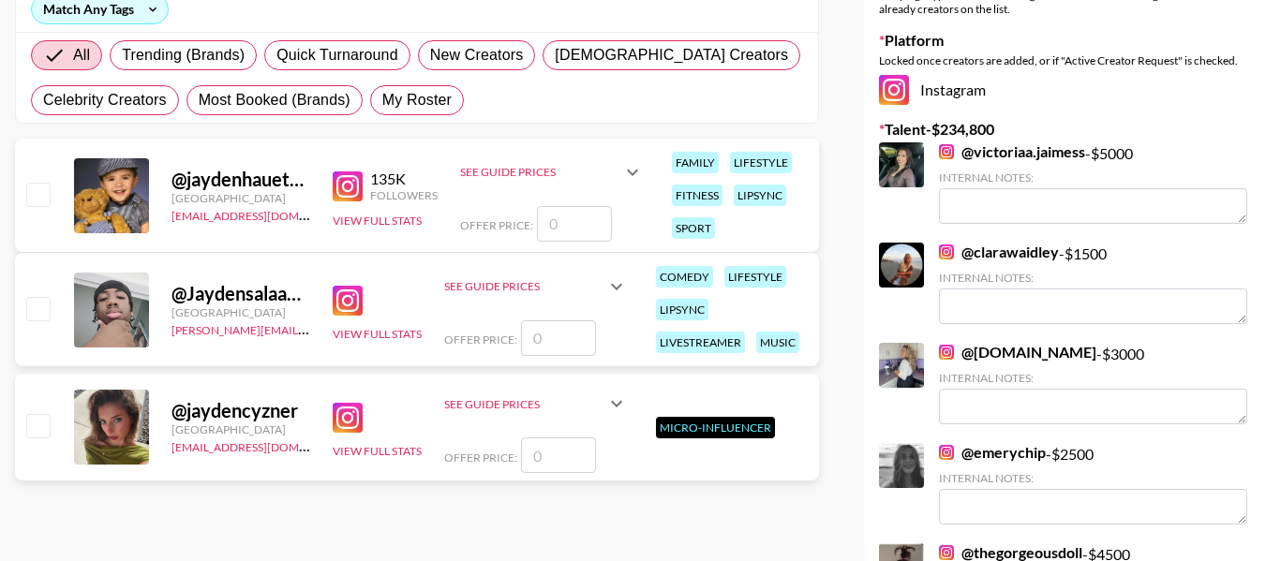
click at [34, 311] on input "checkbox" at bounding box center [37, 308] width 22 height 22
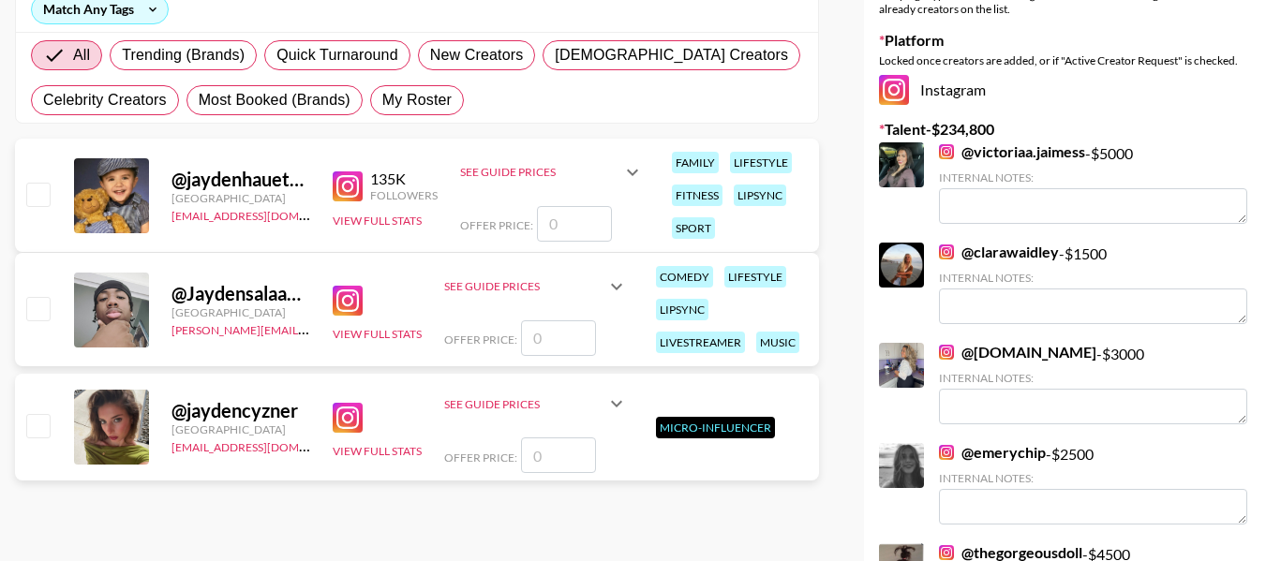
click at [34, 311] on input "checkbox" at bounding box center [37, 308] width 22 height 22
click at [34, 312] on input "checkbox" at bounding box center [37, 308] width 22 height 22
checkbox input "false"
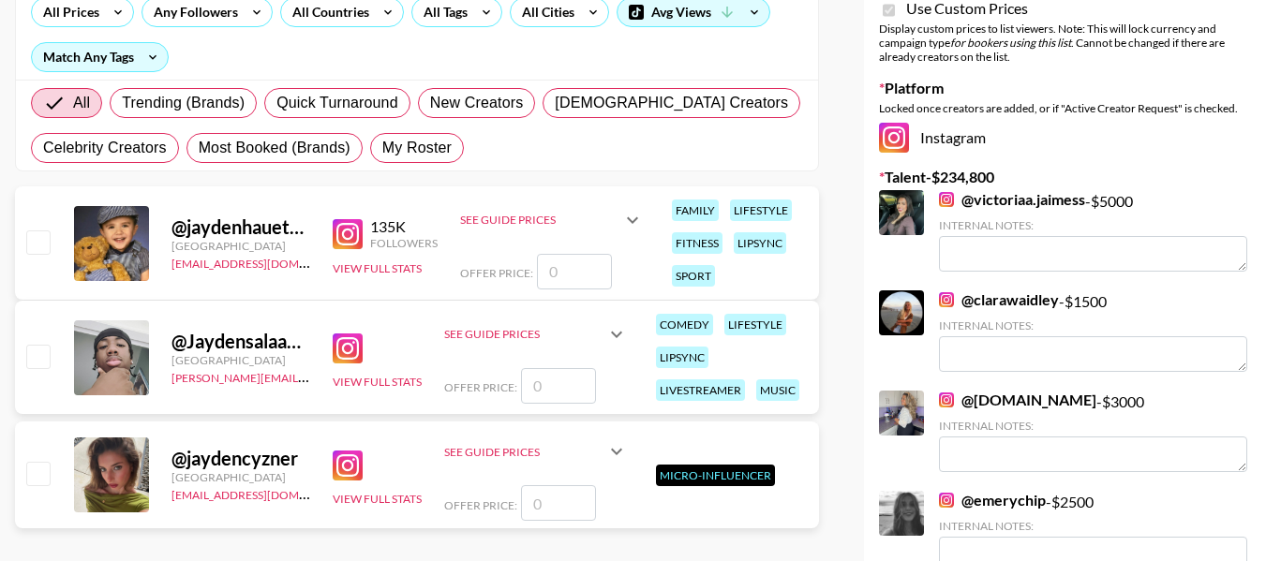
scroll to position [276, 0]
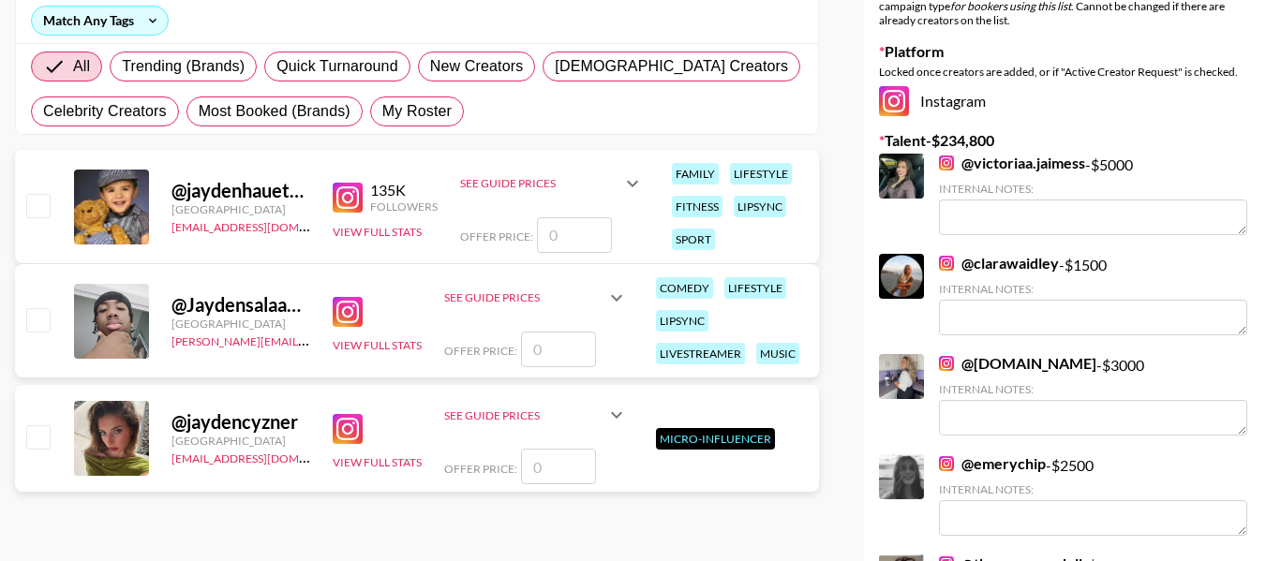
click at [31, 206] on input "checkbox" at bounding box center [37, 205] width 22 height 22
checkbox input "false"
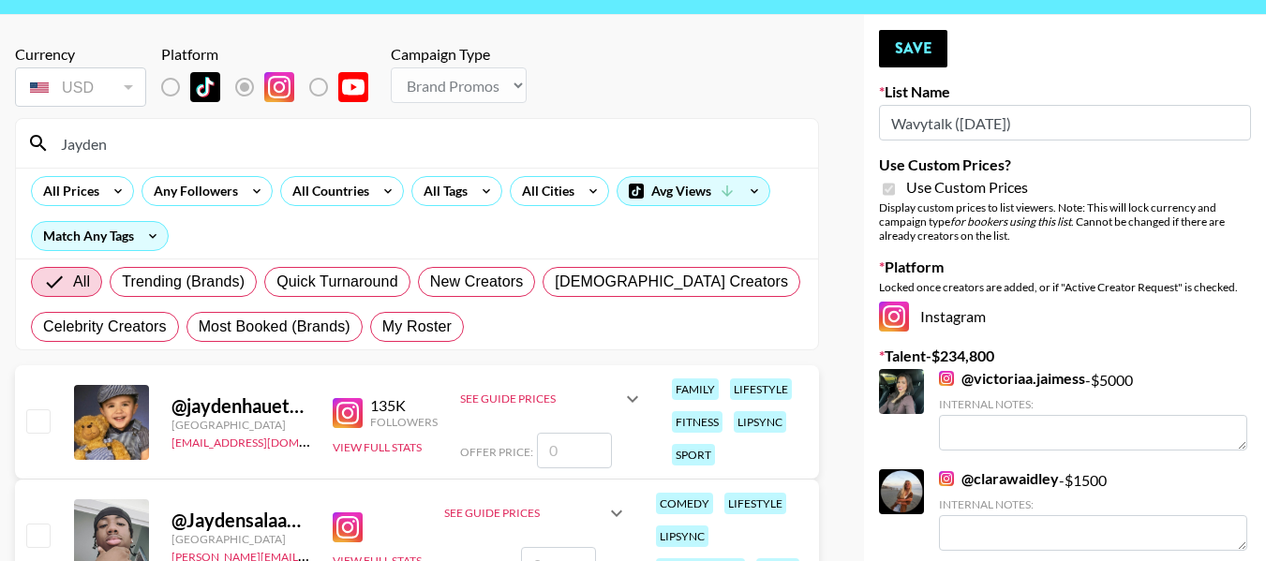
scroll to position [0, 0]
